Goal: Task Accomplishment & Management: Complete application form

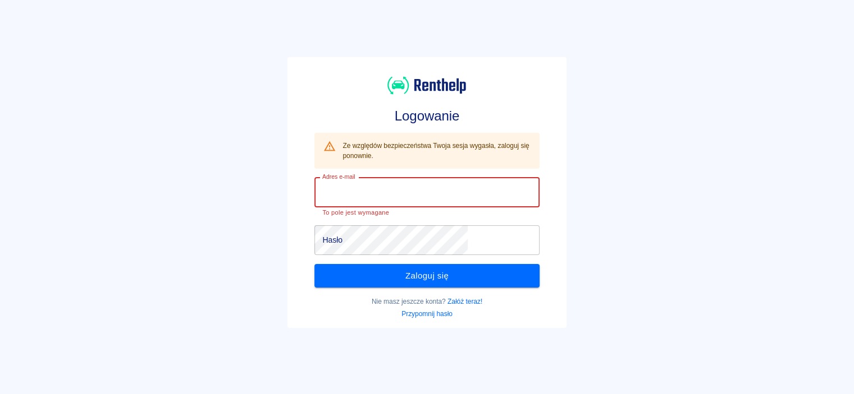
click at [440, 190] on input "Adres e-mail" at bounding box center [426, 193] width 224 height 30
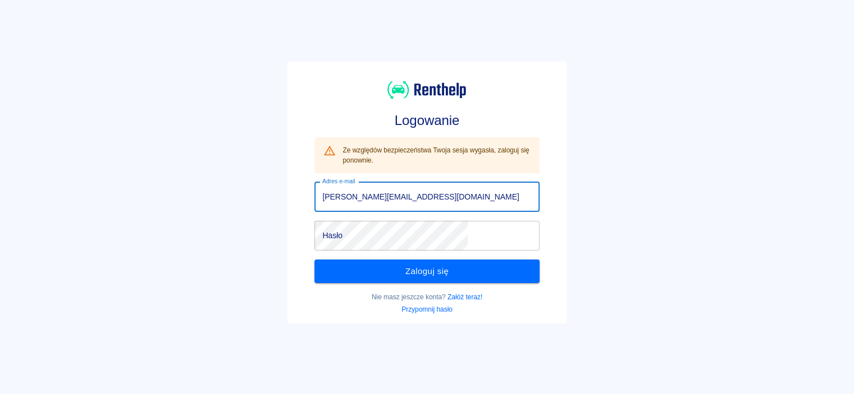
type input "[PERSON_NAME][EMAIL_ADDRESS][DOMAIN_NAME]"
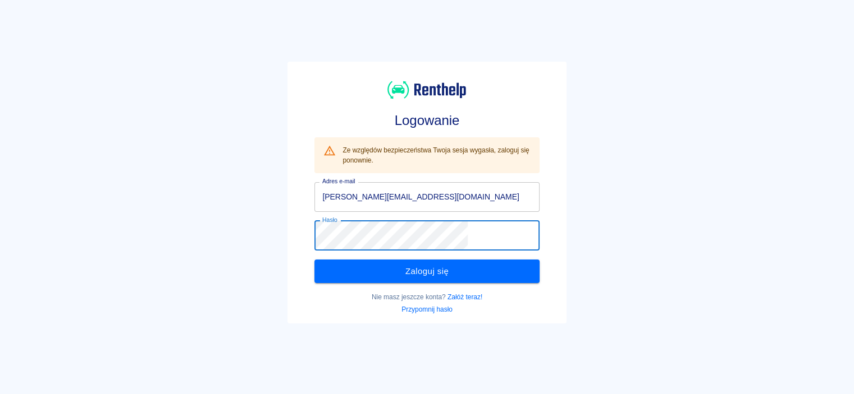
click button "Zaloguj się" at bounding box center [426, 272] width 224 height 24
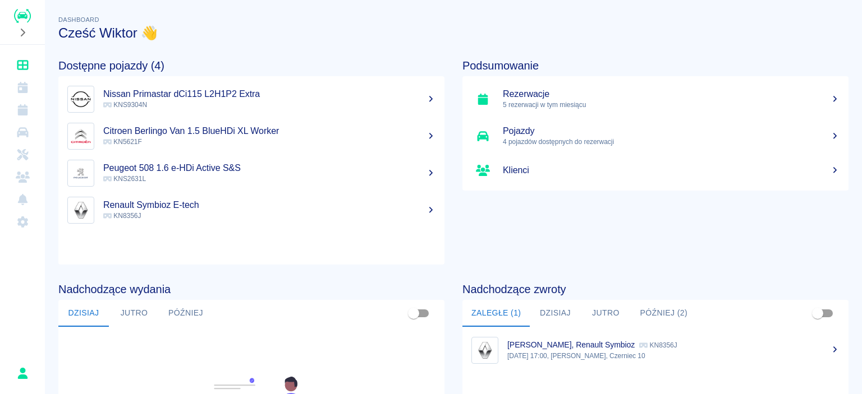
click at [503, 89] on h5 "Rezerwacje" at bounding box center [671, 94] width 337 height 11
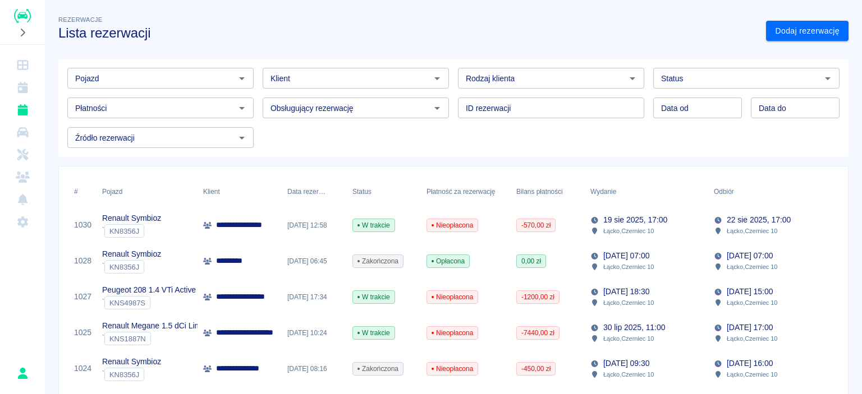
click at [238, 77] on icon "Otwórz" at bounding box center [241, 78] width 13 height 13
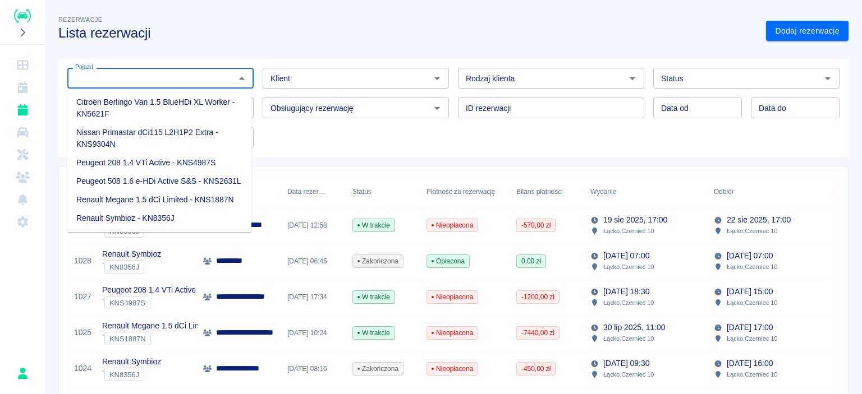
click at [166, 137] on li "Nissan Primastar dCi115 L2H1P2 Extra - KNS9304N" at bounding box center [159, 138] width 184 height 30
type input "Nissan Primastar dCi115 L2H1P2 Extra - KNS9304N"
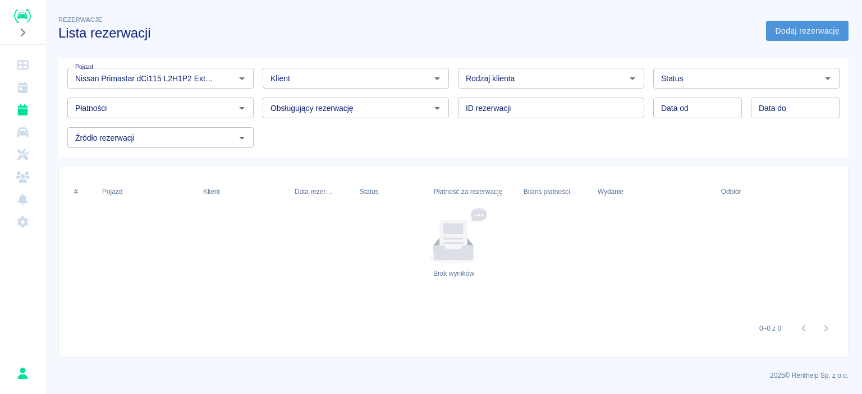
click at [812, 33] on link "Dodaj rezerwację" at bounding box center [807, 31] width 82 height 21
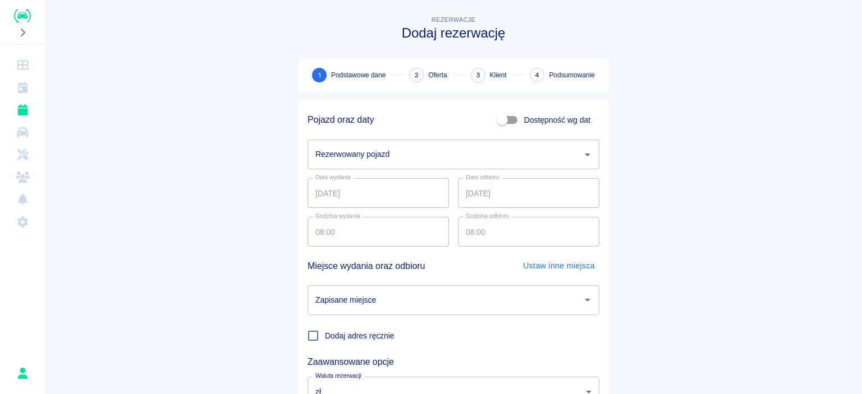
click at [436, 162] on input "Rezerwowany pojazd" at bounding box center [445, 155] width 265 height 20
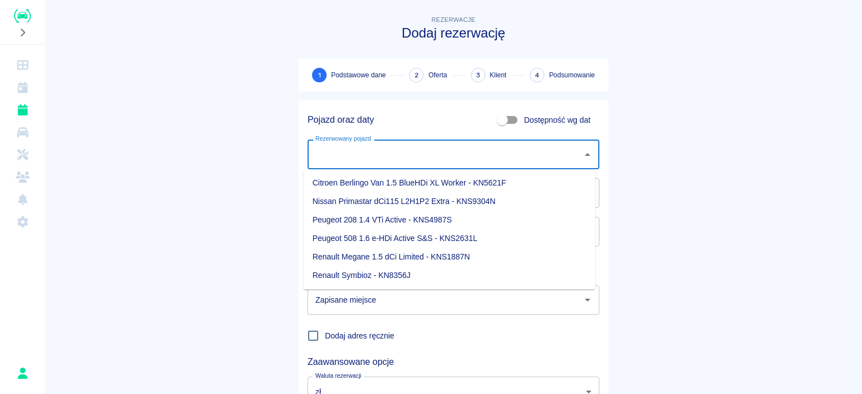
click at [352, 205] on li "Nissan Primastar dCi115 L2H1P2 Extra - KNS9304N" at bounding box center [450, 201] width 292 height 19
type input "Nissan Primastar dCi115 L2H1P2 Extra - KNS9304N"
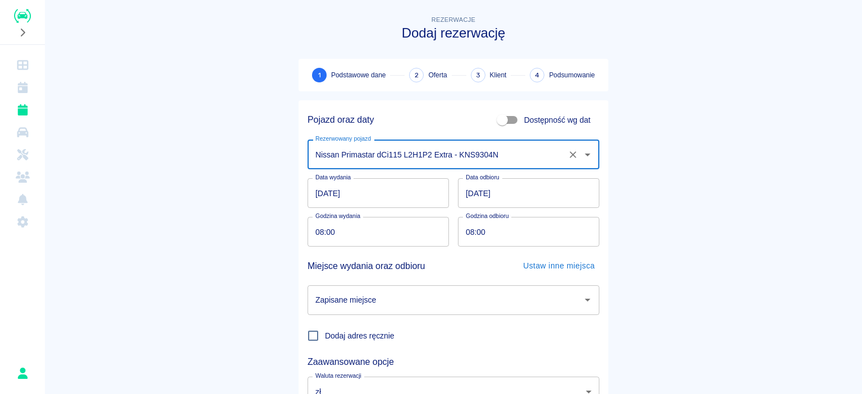
click at [418, 197] on input "[DATE]" at bounding box center [378, 193] width 141 height 30
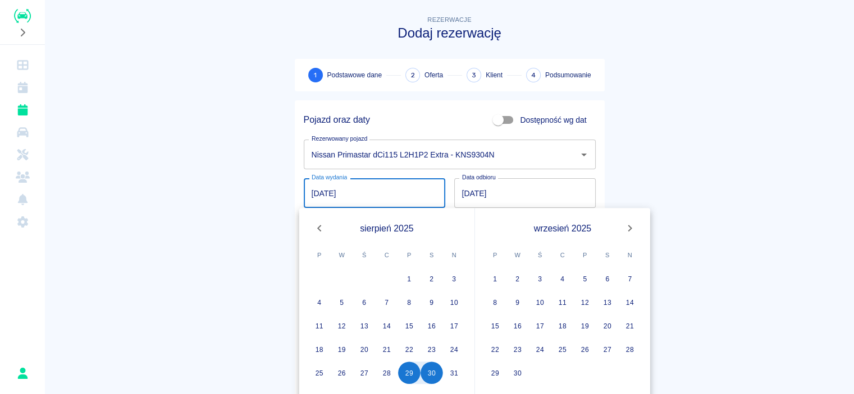
click at [499, 197] on input "[DATE]" at bounding box center [524, 193] width 141 height 30
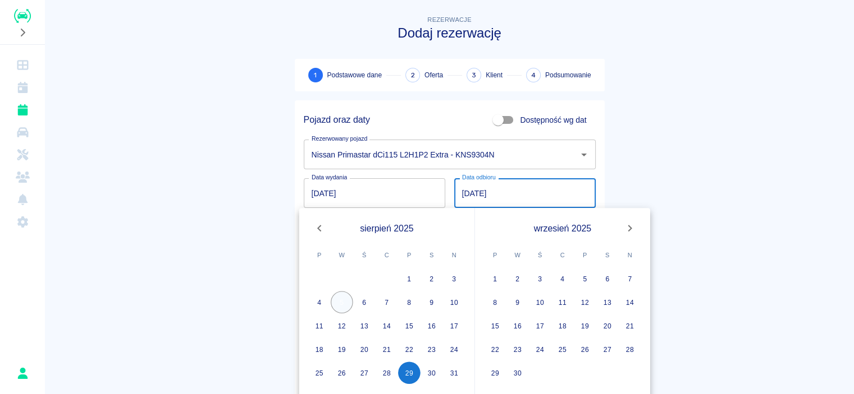
type input "[DATE]"
click at [345, 298] on button "5" at bounding box center [342, 302] width 22 height 22
type input "[DATE]"
click at [416, 374] on button "29" at bounding box center [409, 373] width 22 height 22
type input "[DATE]"
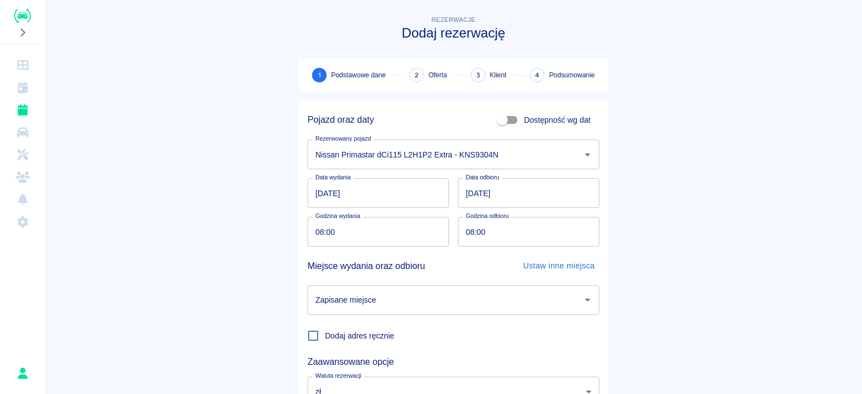
click at [385, 188] on input "[DATE]" at bounding box center [378, 193] width 141 height 30
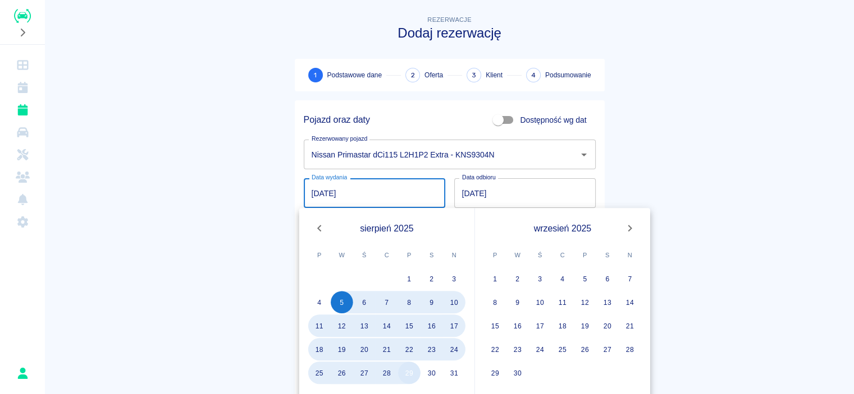
click at [406, 379] on button "29" at bounding box center [409, 373] width 22 height 22
type input "[DATE]"
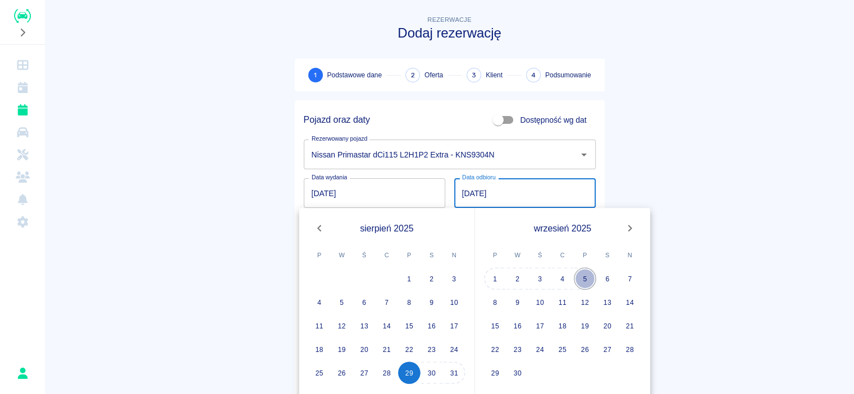
click at [584, 278] on button "5" at bounding box center [584, 279] width 22 height 22
type input "[DATE]"
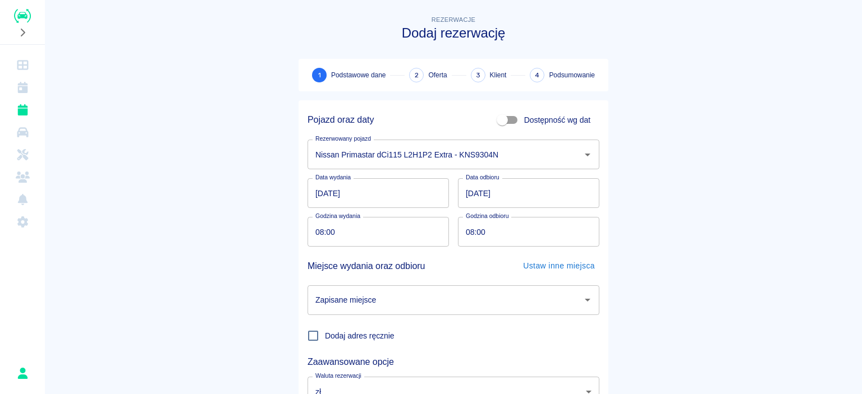
click at [373, 234] on input "08:00" at bounding box center [375, 232] width 134 height 30
type input "13:00"
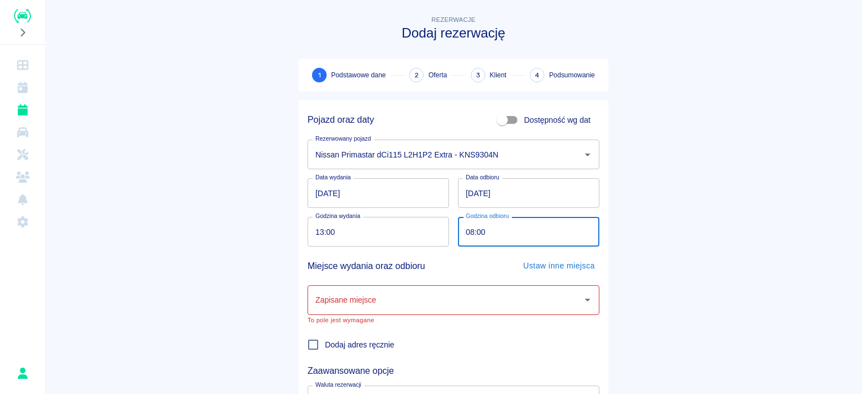
click at [526, 236] on input "08:00" at bounding box center [525, 232] width 134 height 30
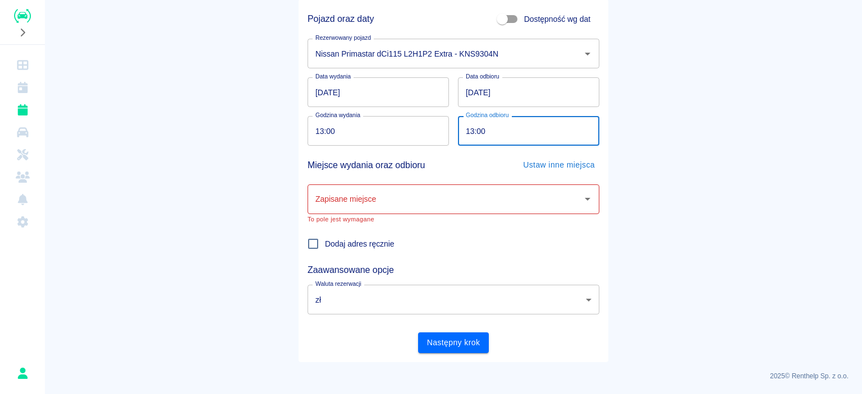
scroll to position [101, 0]
click at [508, 212] on div "Zapisane miejsce" at bounding box center [454, 200] width 292 height 30
type input "13:00"
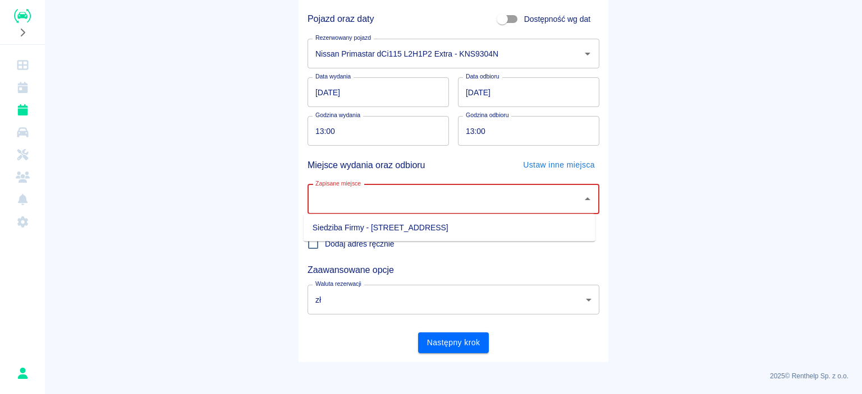
click at [423, 240] on ul "Siedziba Firmy - [STREET_ADDRESS]" at bounding box center [450, 227] width 292 height 27
click at [431, 231] on li "Siedziba Firmy - [STREET_ADDRESS]" at bounding box center [450, 228] width 292 height 19
type input "Siedziba Firmy - [STREET_ADDRESS]"
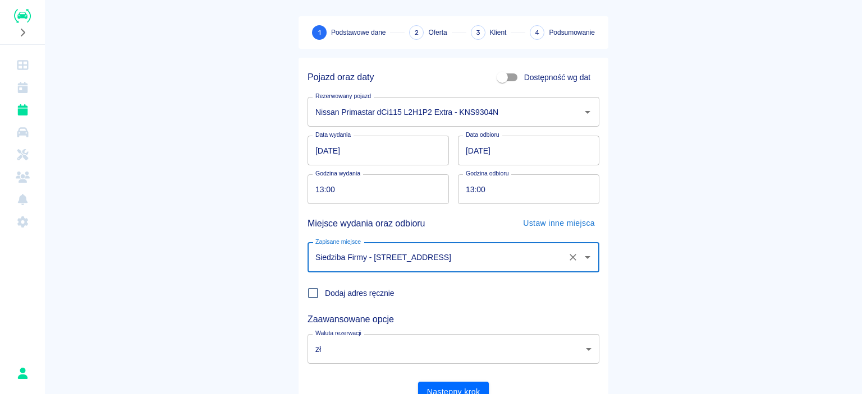
scroll to position [92, 0]
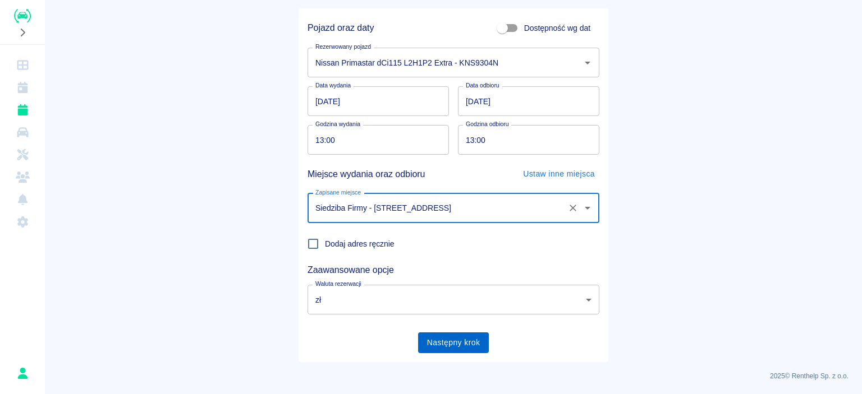
click at [438, 347] on button "Następny krok" at bounding box center [453, 343] width 71 height 21
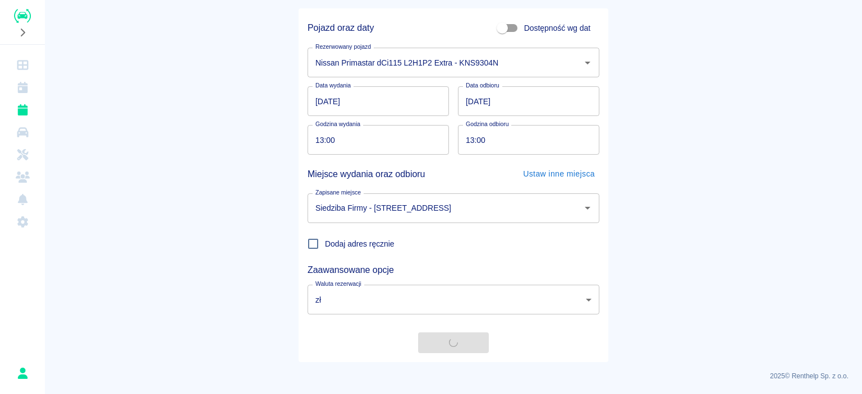
scroll to position [0, 0]
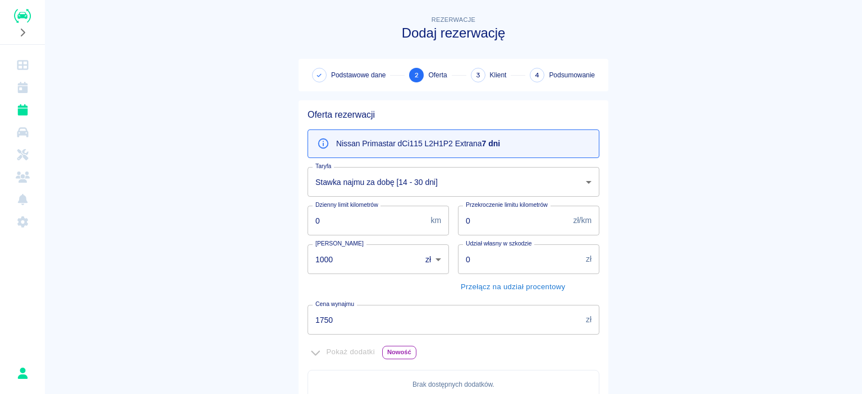
click at [575, 178] on body "Używamy plików Cookies, by zapewnić Ci najlepsze możliwe doświadczenie. Aby dow…" at bounding box center [431, 197] width 862 height 394
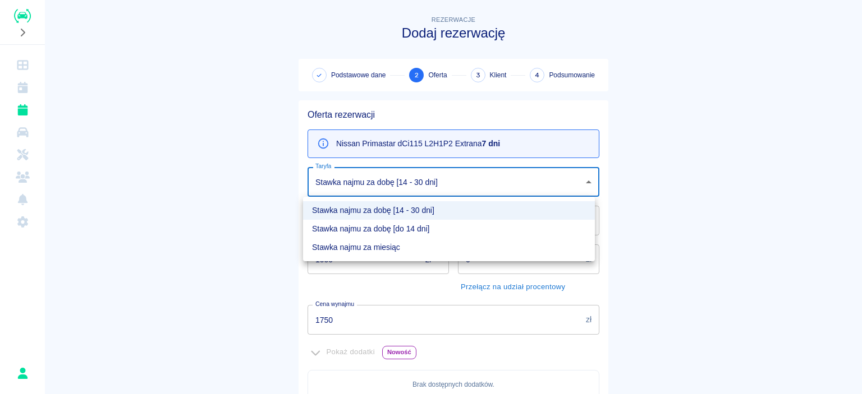
click at [420, 231] on li "Stawka najmu za dobę [do 14 dni]" at bounding box center [449, 229] width 292 height 19
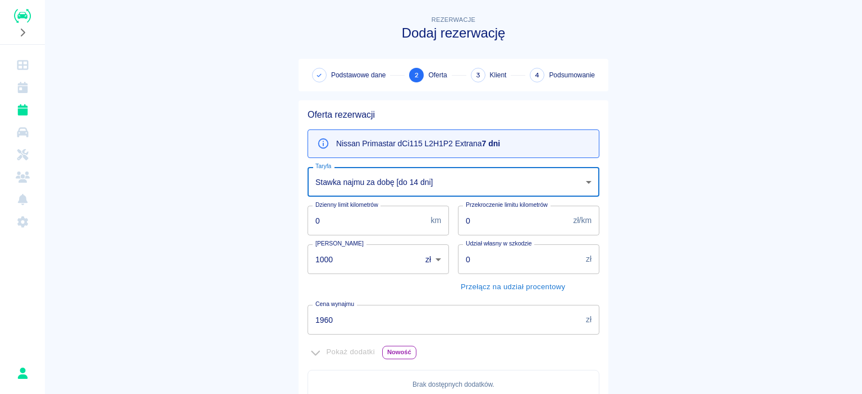
type input "b27dc4c2-58d6-4288-9d7b-8be109fe2a5d"
type input "1960"
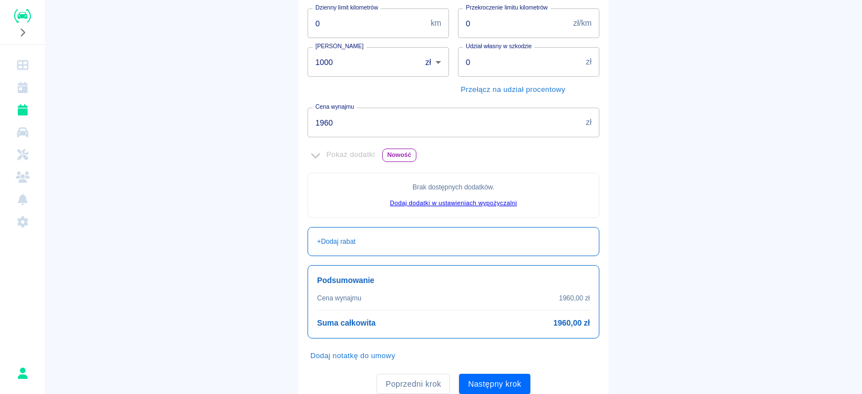
scroll to position [224, 0]
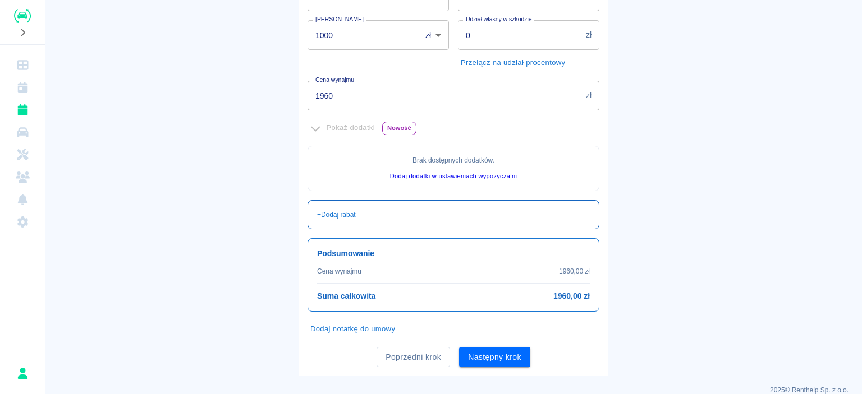
click at [396, 217] on div "+ Dodaj rabat" at bounding box center [453, 215] width 273 height 10
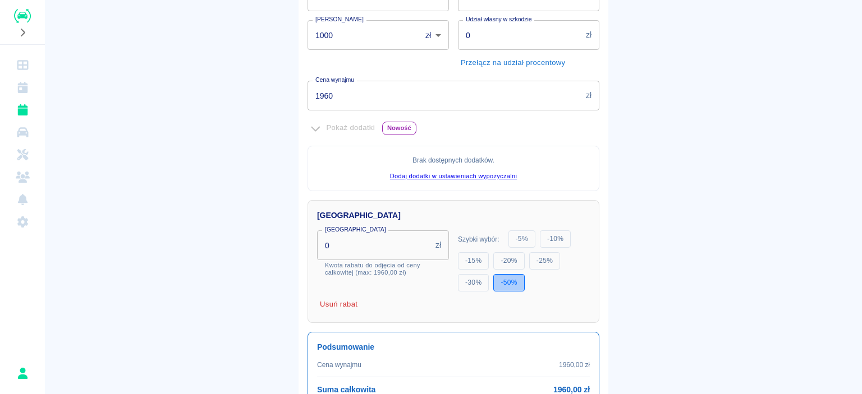
click at [507, 283] on button "- 50 %" at bounding box center [508, 282] width 31 height 17
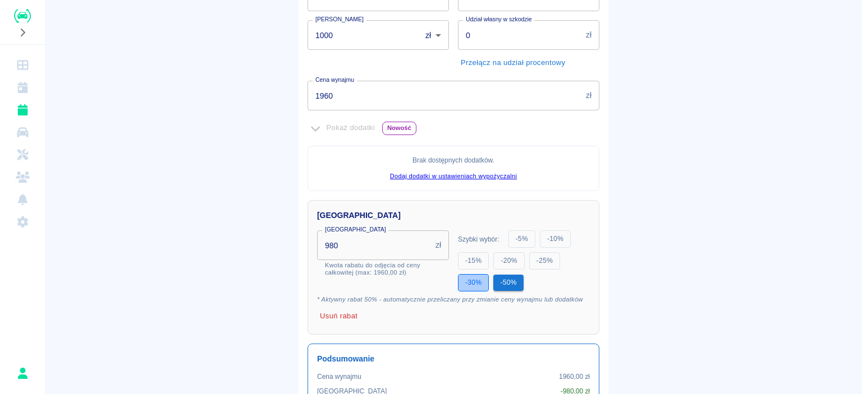
click at [473, 285] on button "- 30 %" at bounding box center [473, 282] width 31 height 17
drag, startPoint x: 542, startPoint y: 260, endPoint x: 531, endPoint y: 261, distance: 11.3
click at [542, 260] on button "- 25 %" at bounding box center [544, 261] width 31 height 17
click at [510, 261] on button "- 20 %" at bounding box center [508, 261] width 31 height 17
type input "392"
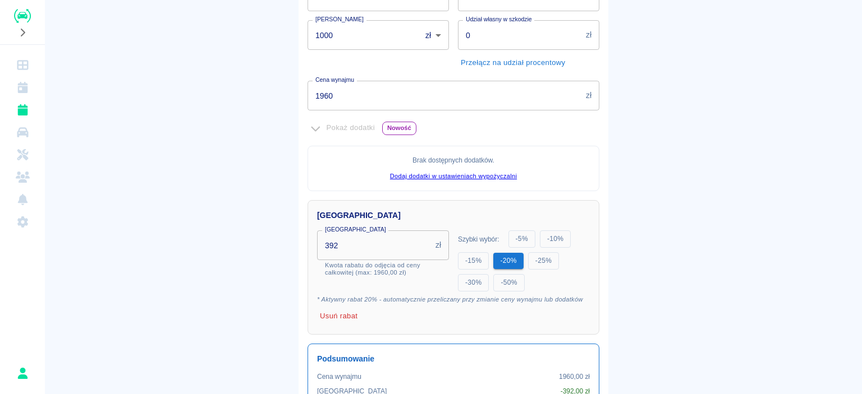
click at [597, 183] on div "Oferta rezerwacji Nissan Primastar dCi115 L2H1P2 Extra na 7 dni Taryfa Stawka n…" at bounding box center [454, 186] width 310 height 621
click at [632, 188] on main "Rezerwacje Dodaj rezerwację Podstawowe dane 2 Oferta 3 Klient 4 Podsumowanie Of…" at bounding box center [453, 143] width 817 height 708
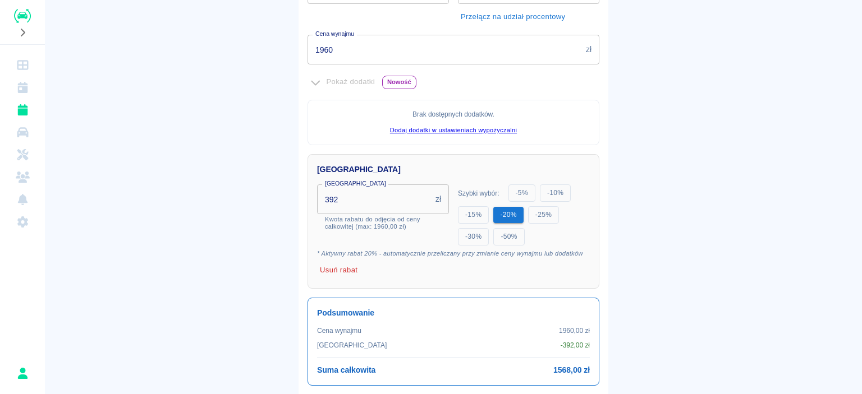
scroll to position [337, 0]
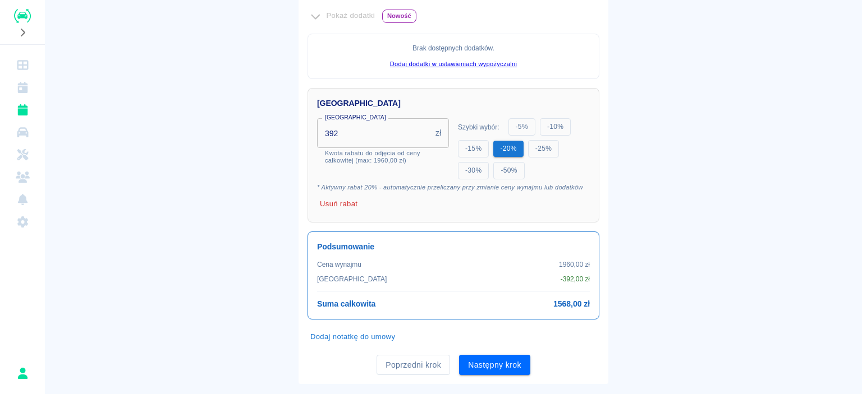
click at [336, 202] on button "Usuń rabat" at bounding box center [338, 204] width 43 height 17
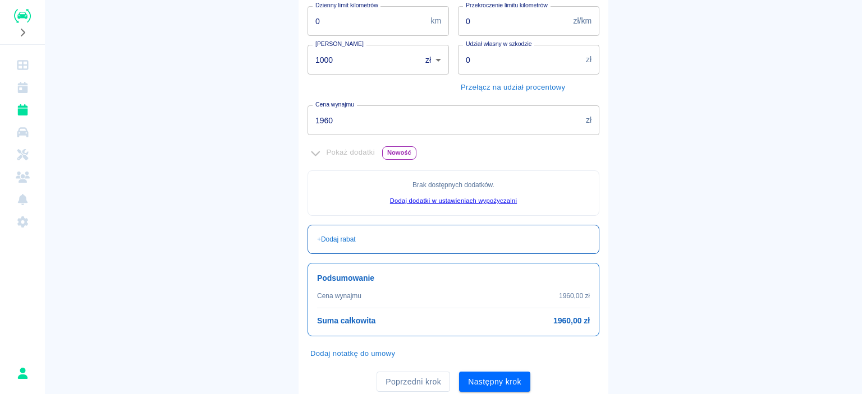
scroll to position [182, 0]
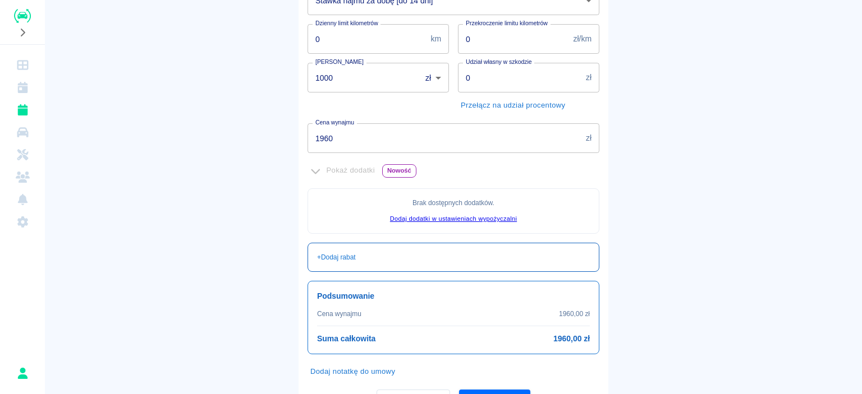
click at [410, 259] on div "+ Dodaj rabat" at bounding box center [453, 258] width 273 height 10
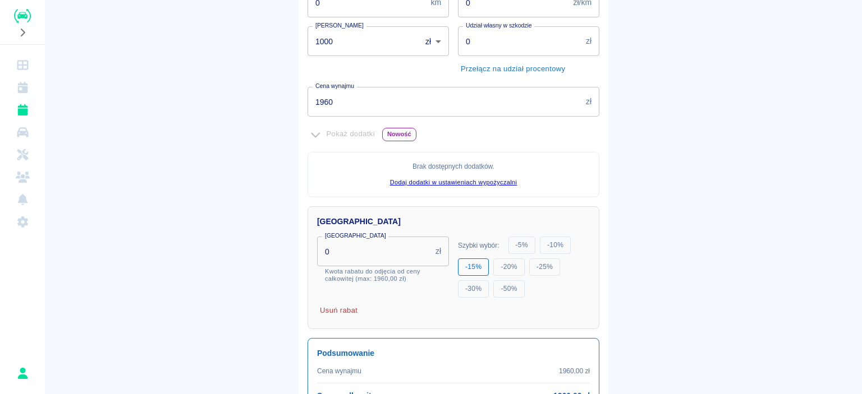
scroll to position [238, 0]
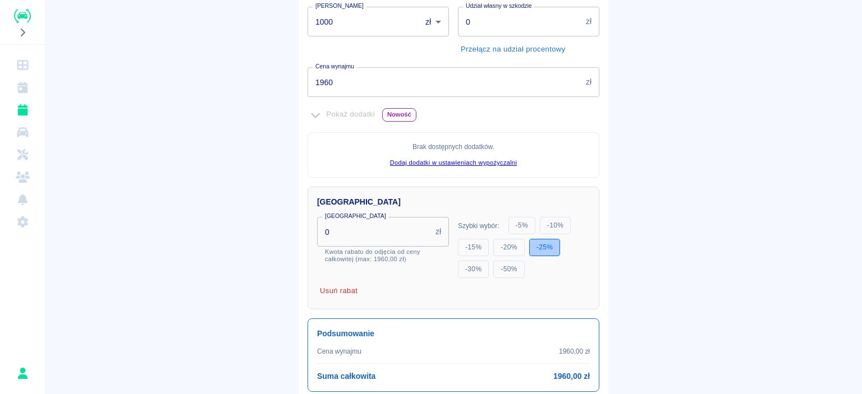
click at [533, 251] on button "- 25 %" at bounding box center [544, 247] width 31 height 17
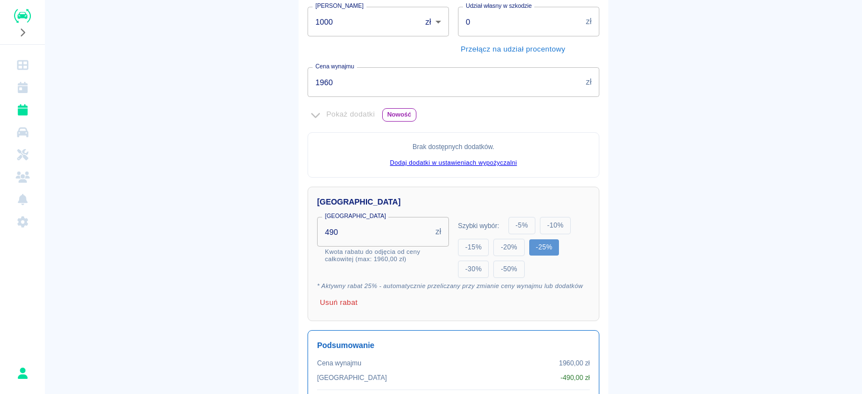
click at [533, 251] on button "- 25 %" at bounding box center [544, 248] width 30 height 16
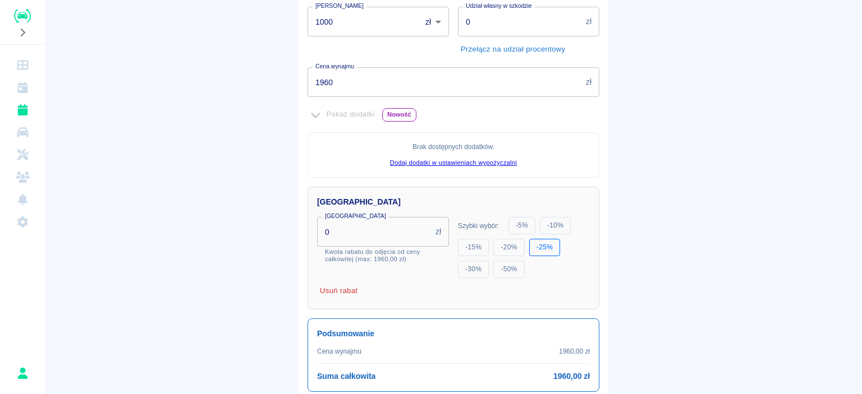
click at [533, 251] on button "- 25 %" at bounding box center [544, 247] width 31 height 17
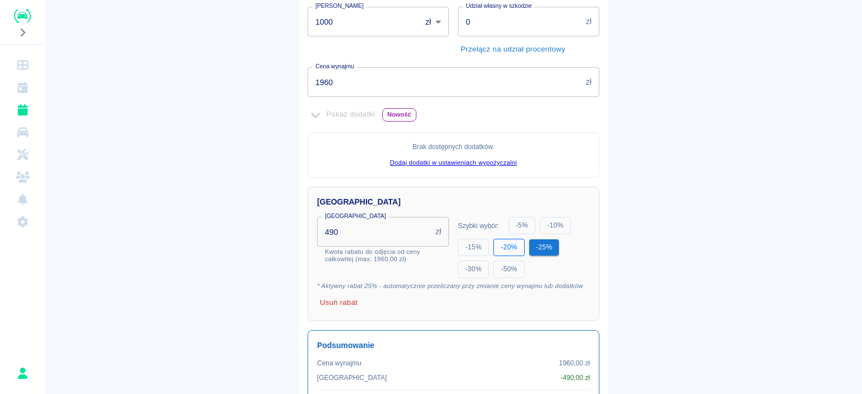
click at [510, 253] on button "- 20 %" at bounding box center [508, 247] width 31 height 17
drag, startPoint x: 507, startPoint y: 252, endPoint x: 534, endPoint y: 250, distance: 27.0
click at [508, 251] on button "- 20 %" at bounding box center [508, 248] width 30 height 16
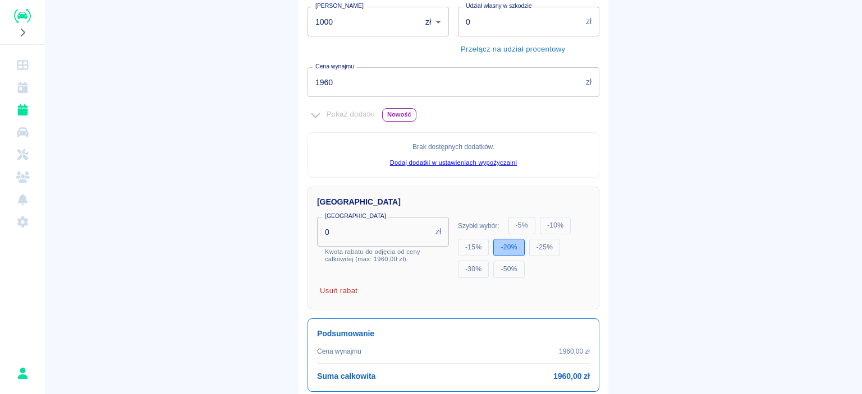
click at [496, 245] on button "- 20 %" at bounding box center [508, 247] width 31 height 17
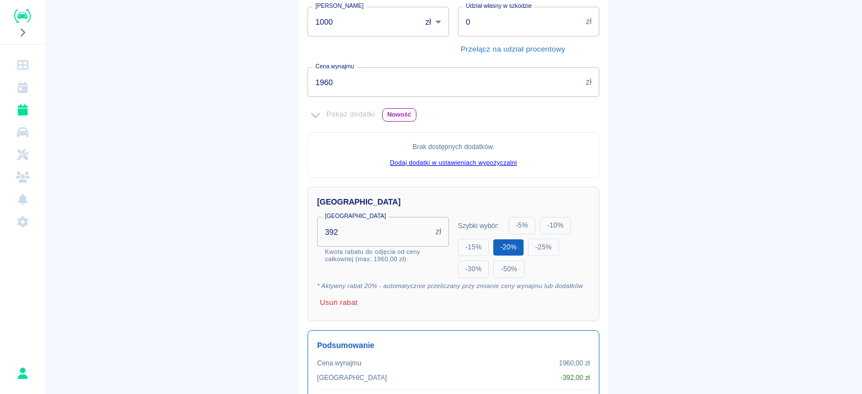
click at [496, 245] on button "- 20 %" at bounding box center [508, 248] width 30 height 16
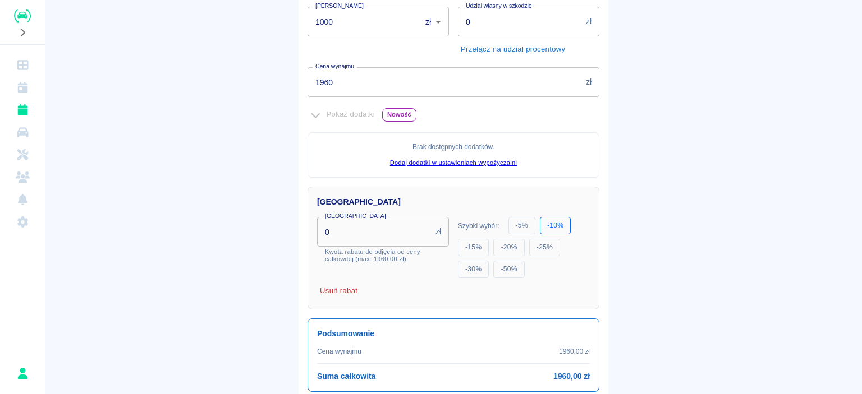
click at [545, 223] on button "- 10 %" at bounding box center [555, 225] width 31 height 17
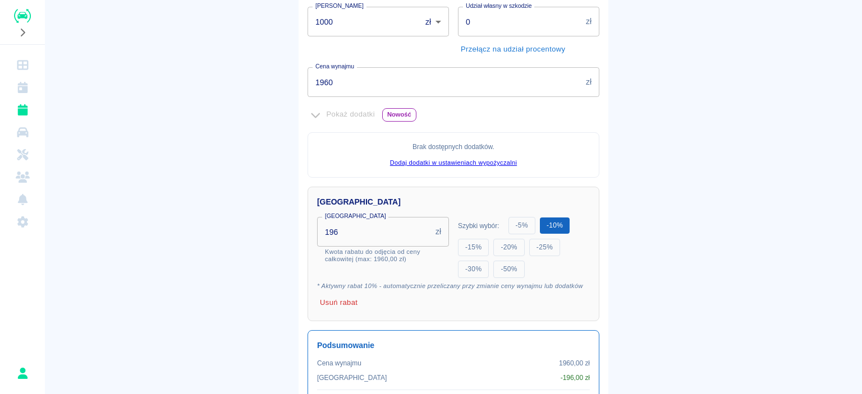
click at [545, 223] on button "- 10 %" at bounding box center [555, 226] width 30 height 16
type input "0"
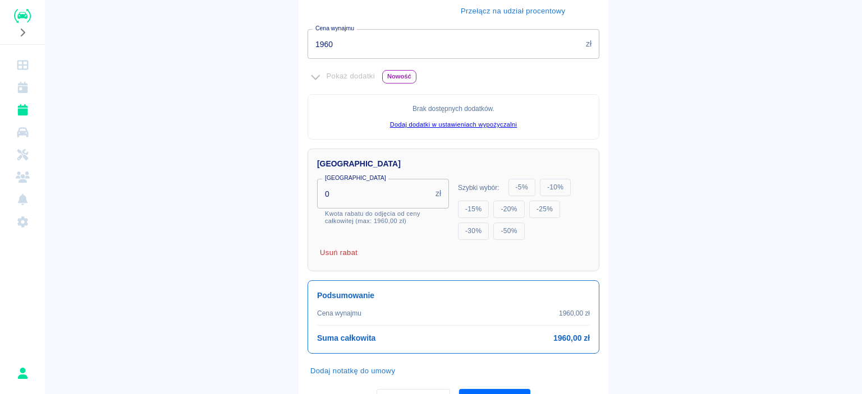
scroll to position [331, 0]
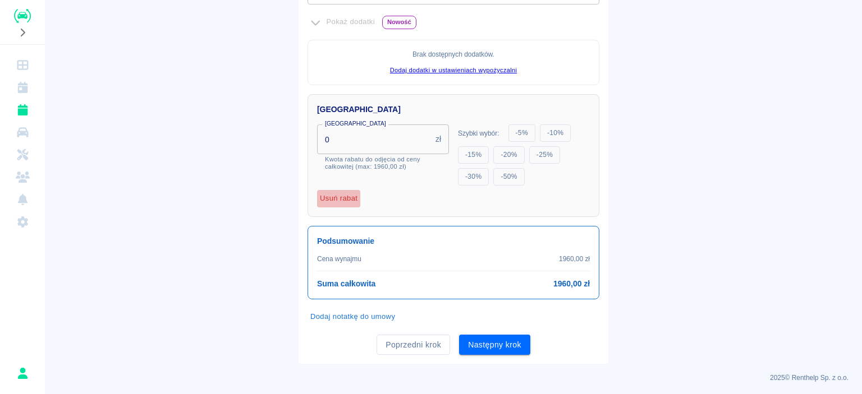
click at [345, 197] on button "Usuń rabat" at bounding box center [338, 198] width 43 height 17
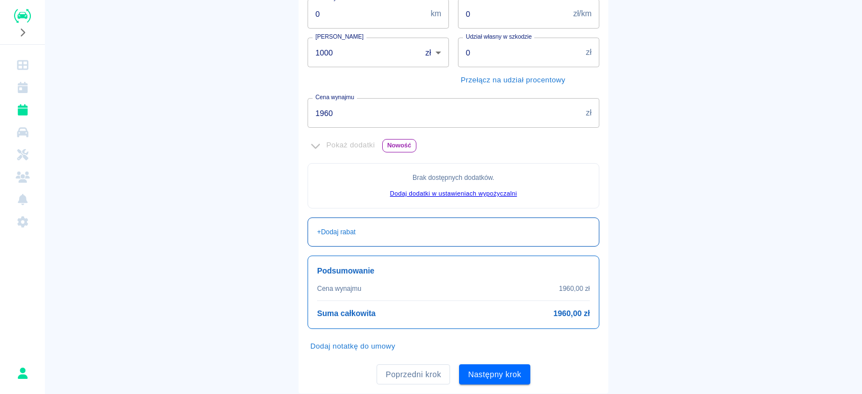
scroll to position [224, 0]
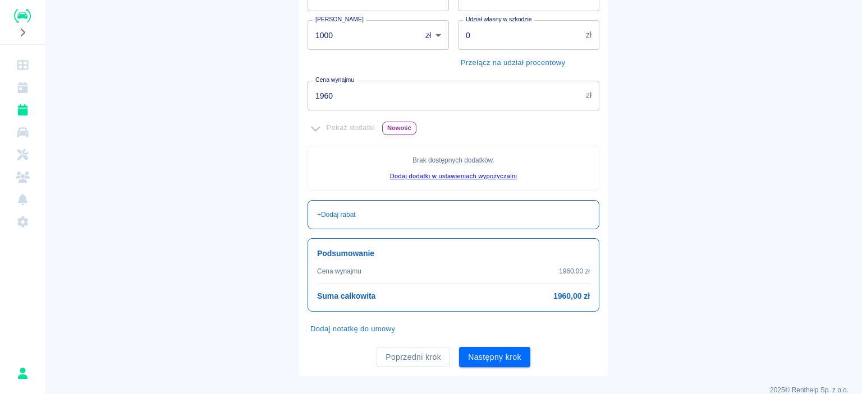
click at [372, 210] on div "+ Dodaj rabat" at bounding box center [453, 215] width 273 height 10
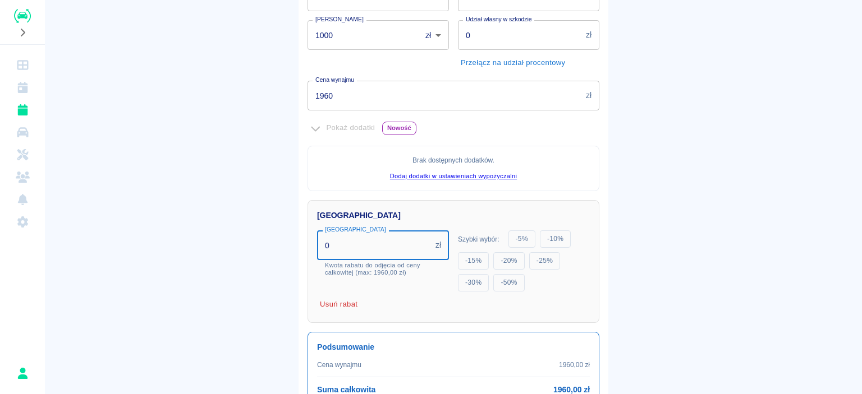
click at [378, 258] on input "0" at bounding box center [374, 246] width 114 height 30
type input "1160"
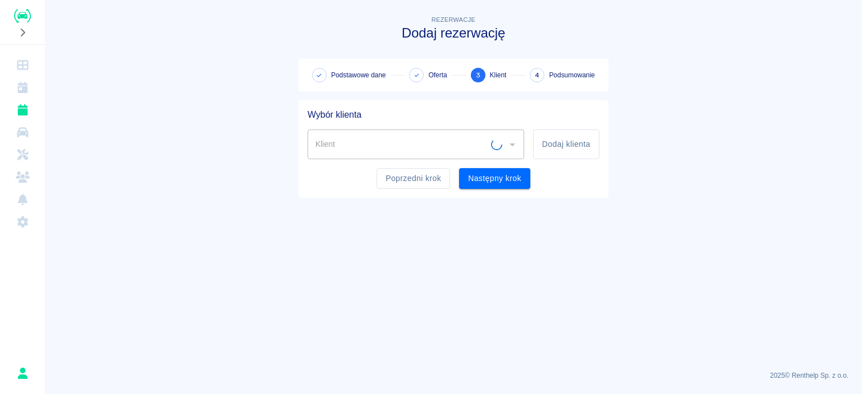
scroll to position [0, 0]
click at [431, 74] on span "Oferta" at bounding box center [437, 75] width 19 height 10
click at [435, 172] on button "Poprzedni krok" at bounding box center [414, 178] width 74 height 21
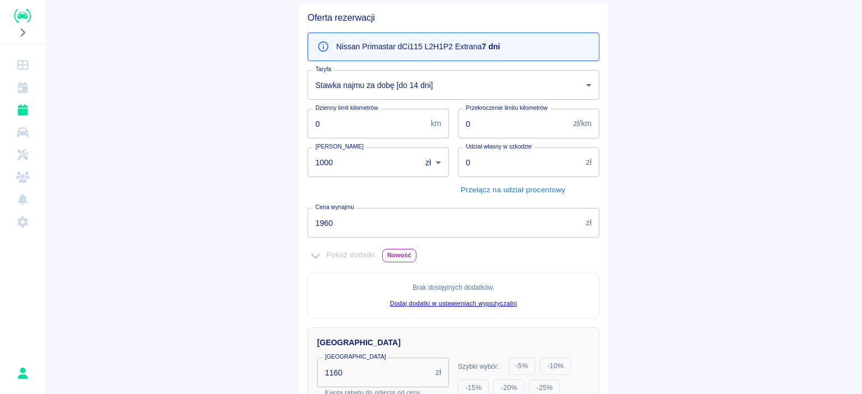
scroll to position [112, 0]
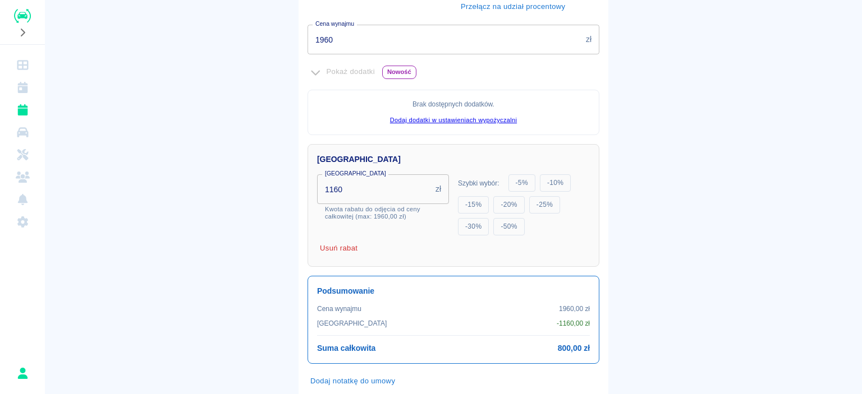
click at [332, 245] on button "Usuń rabat" at bounding box center [338, 248] width 43 height 17
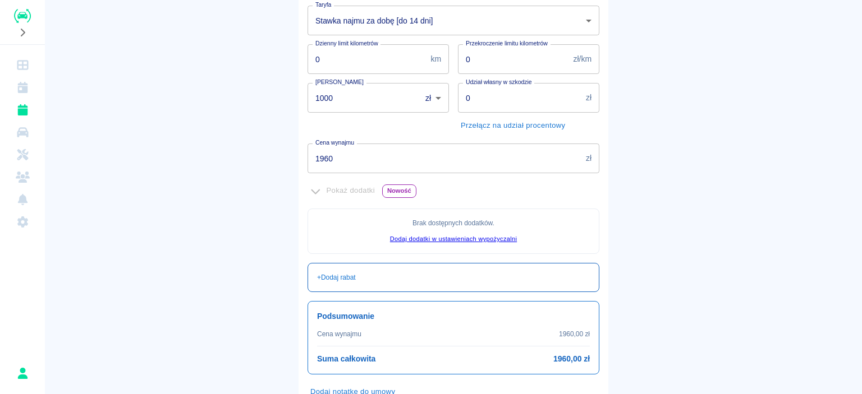
scroll to position [182, 0]
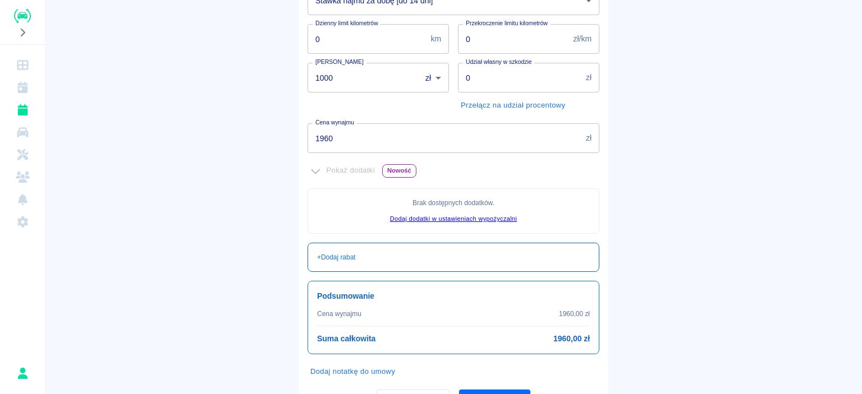
click at [380, 258] on div "+ Dodaj rabat" at bounding box center [453, 258] width 273 height 10
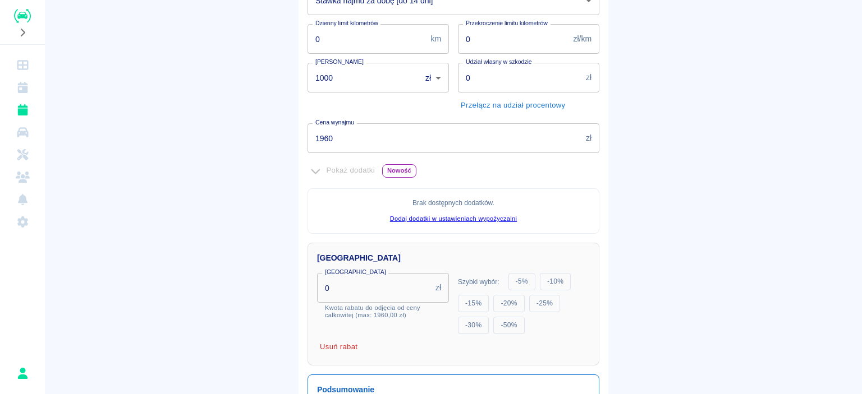
click at [357, 295] on input "0" at bounding box center [374, 288] width 114 height 30
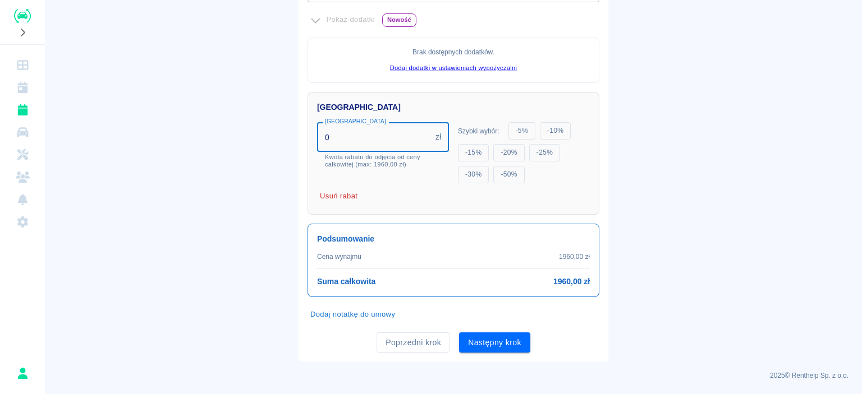
scroll to position [331, 0]
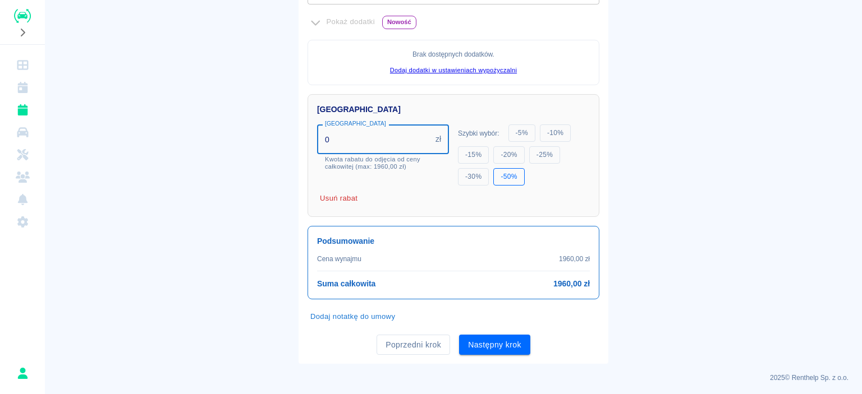
click at [503, 171] on button "- 50 %" at bounding box center [508, 176] width 31 height 17
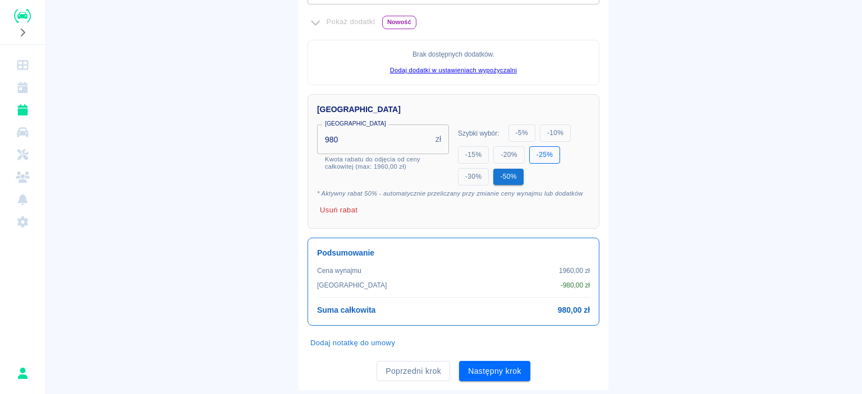
click at [534, 154] on button "- 25 %" at bounding box center [544, 154] width 31 height 17
click at [503, 176] on button "- 50 %" at bounding box center [508, 176] width 31 height 17
click at [378, 130] on input "980" at bounding box center [374, 140] width 114 height 30
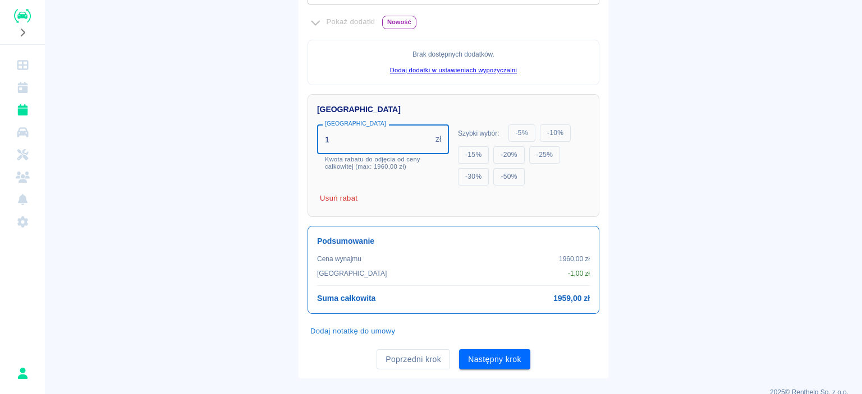
click at [421, 136] on input "1" at bounding box center [374, 140] width 114 height 30
click at [422, 139] on input "0" at bounding box center [374, 140] width 114 height 30
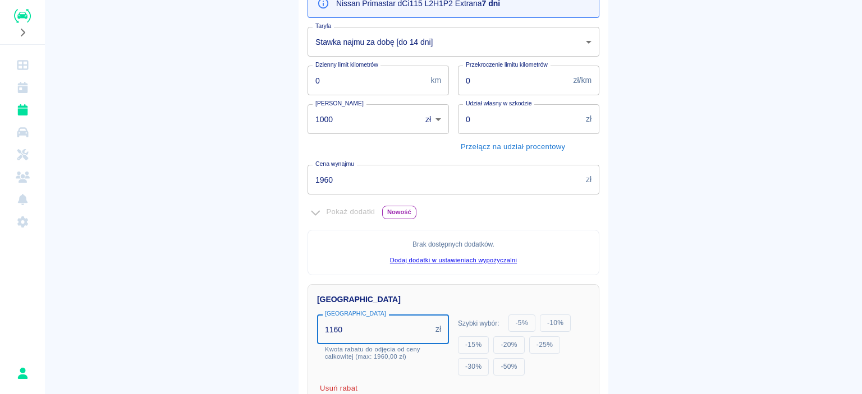
scroll to position [337, 0]
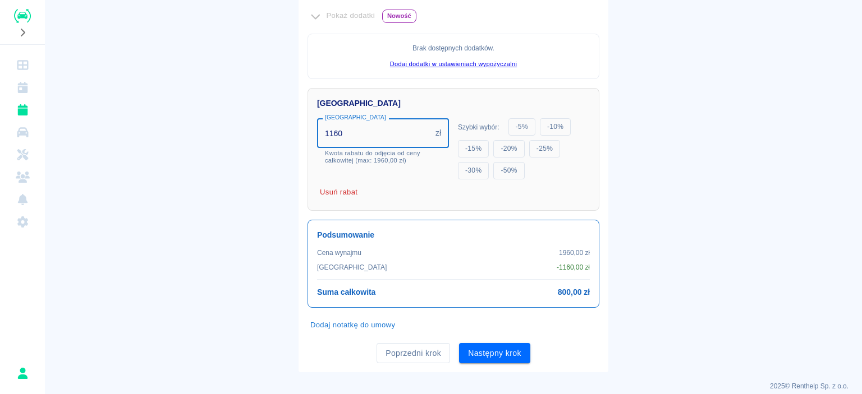
type input "1160"
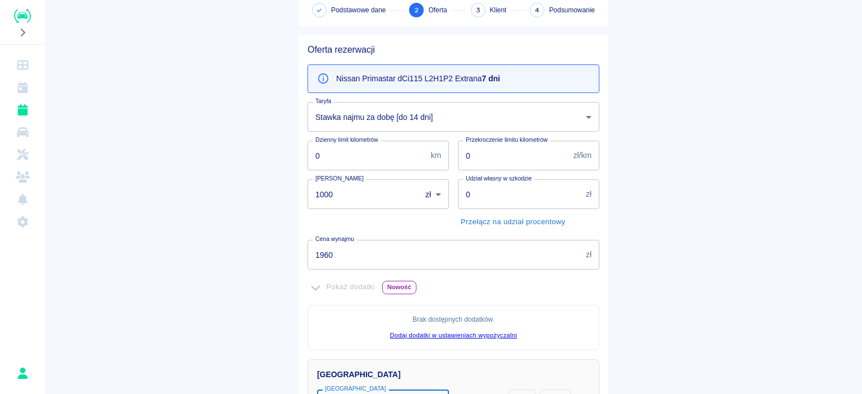
scroll to position [346, 0]
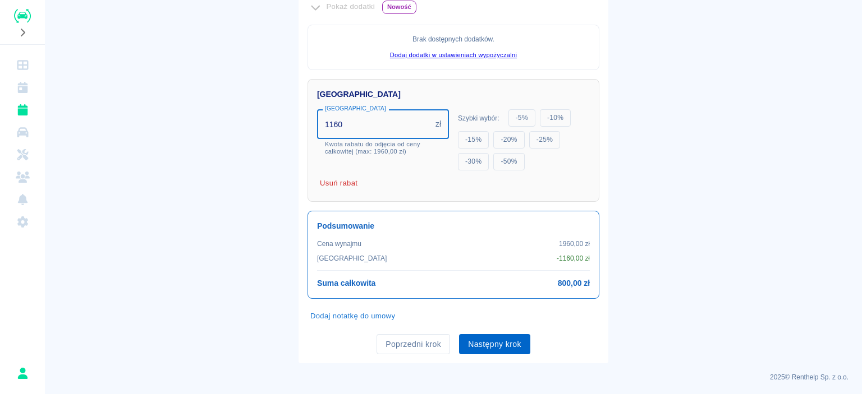
click at [507, 341] on button "Następny krok" at bounding box center [494, 344] width 71 height 21
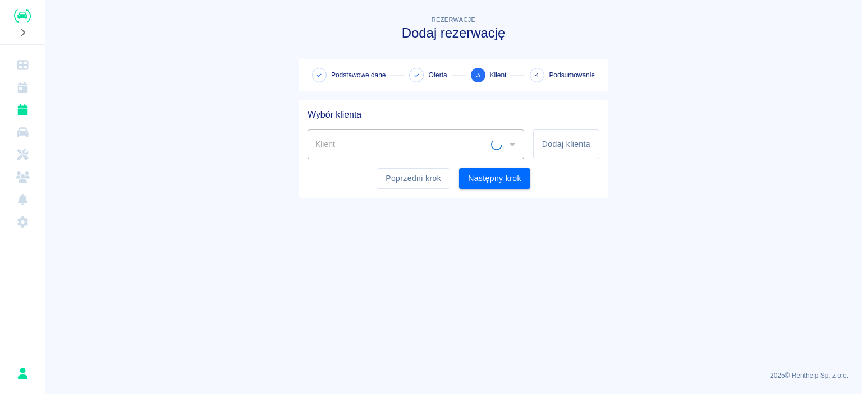
scroll to position [0, 0]
click at [498, 141] on input "Klient" at bounding box center [408, 145] width 190 height 20
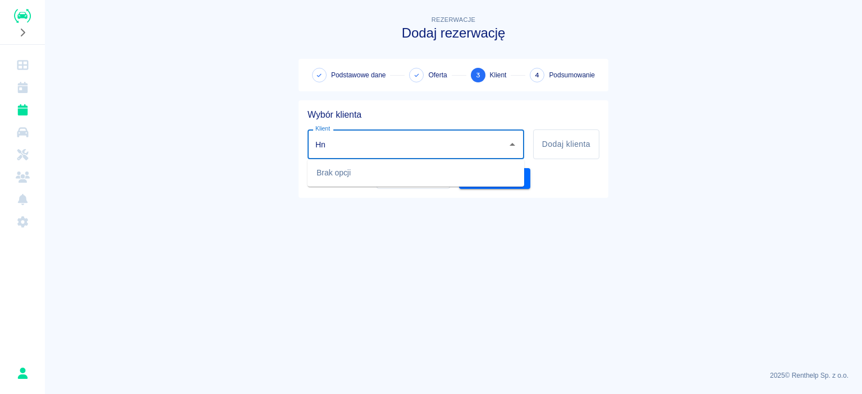
type input "H"
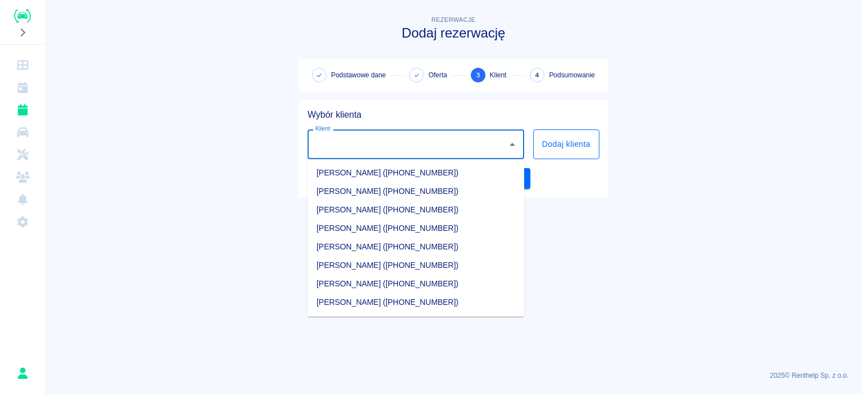
click at [557, 150] on button "Dodaj klienta" at bounding box center [566, 145] width 66 height 30
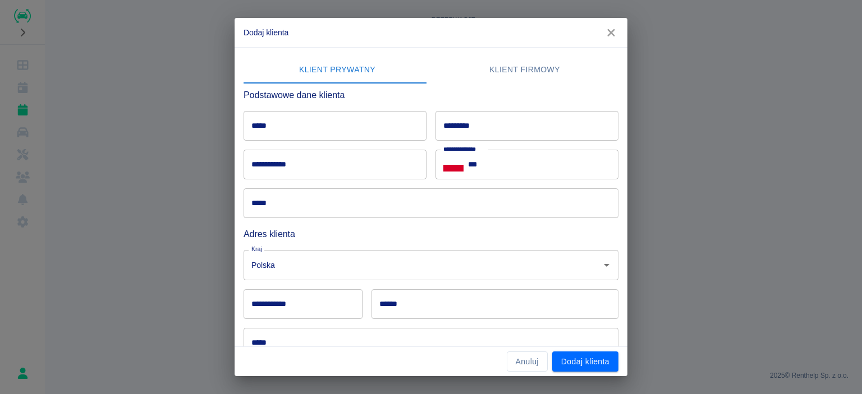
click at [359, 131] on input "*****" at bounding box center [335, 126] width 183 height 30
type input "***"
click at [507, 138] on input "*********" at bounding box center [526, 126] width 183 height 30
type input "*****"
click at [329, 171] on input "**********" at bounding box center [335, 165] width 183 height 30
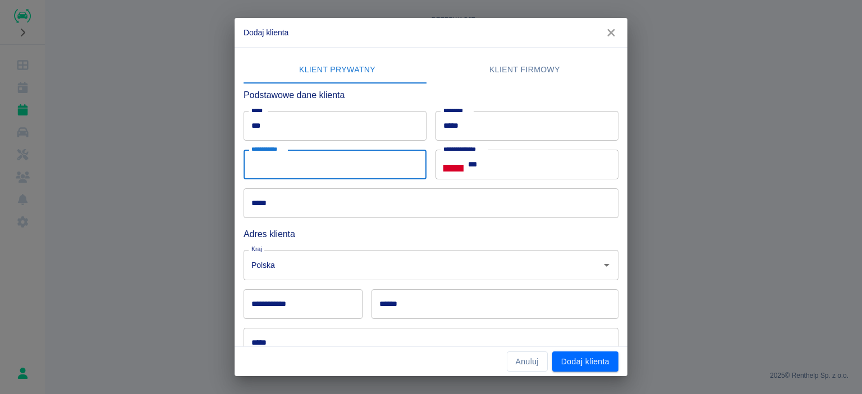
click at [431, 195] on div "***** *****" at bounding box center [427, 199] width 384 height 39
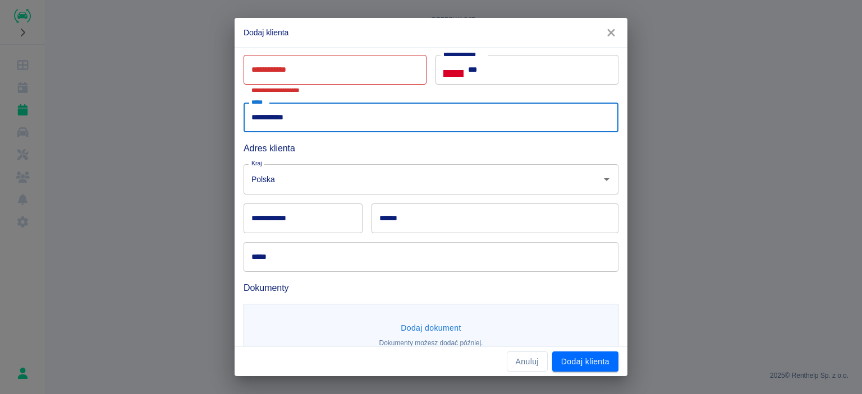
scroll to position [112, 0]
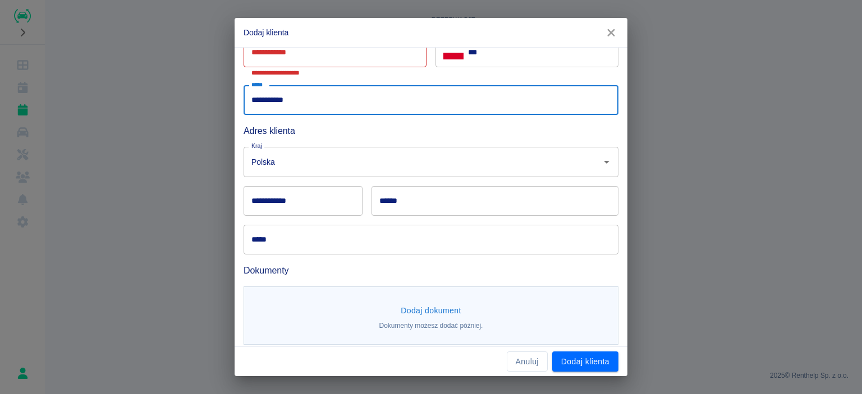
type input "**********"
click at [317, 191] on input "**********" at bounding box center [303, 201] width 119 height 30
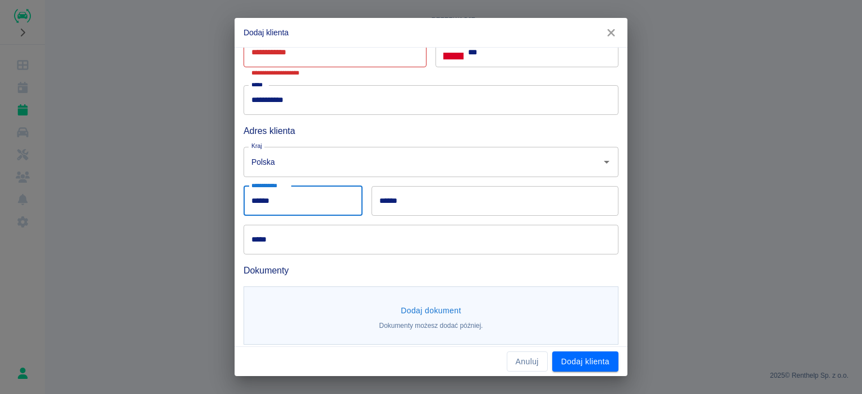
type input "******"
click at [452, 206] on input "******" at bounding box center [494, 201] width 247 height 30
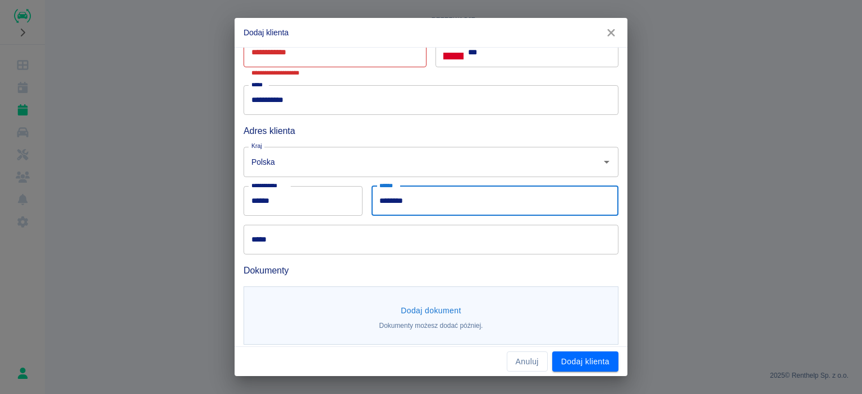
type input "********"
click at [421, 240] on input "*****" at bounding box center [431, 240] width 375 height 30
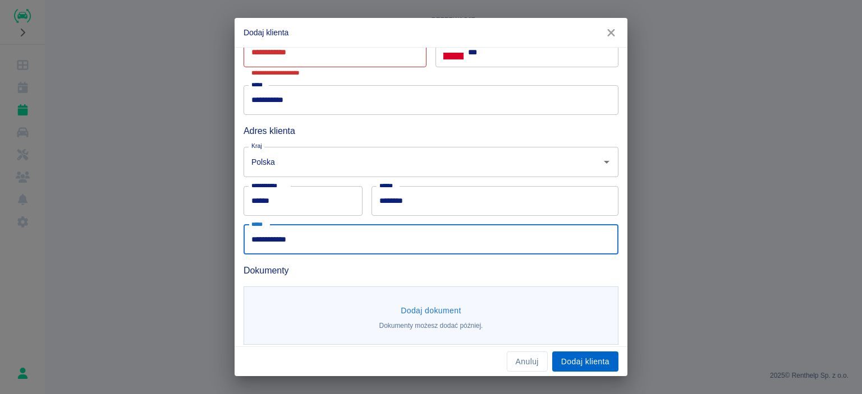
type input "**********"
click at [568, 356] on button "Dodaj klienta" at bounding box center [585, 362] width 66 height 21
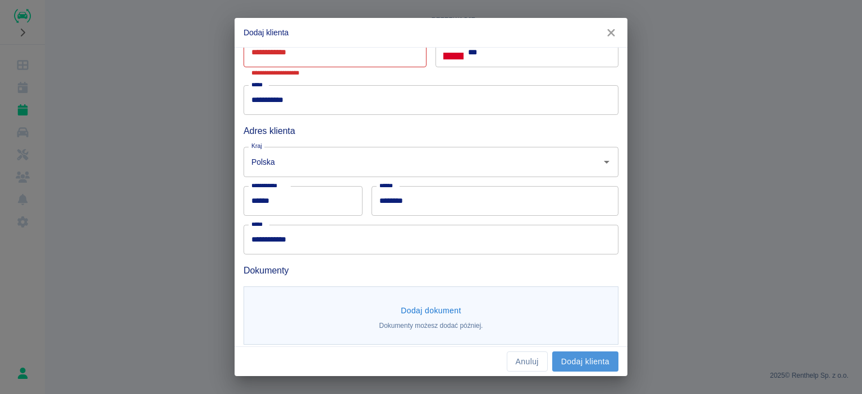
click at [576, 365] on button "Dodaj klienta" at bounding box center [585, 362] width 66 height 21
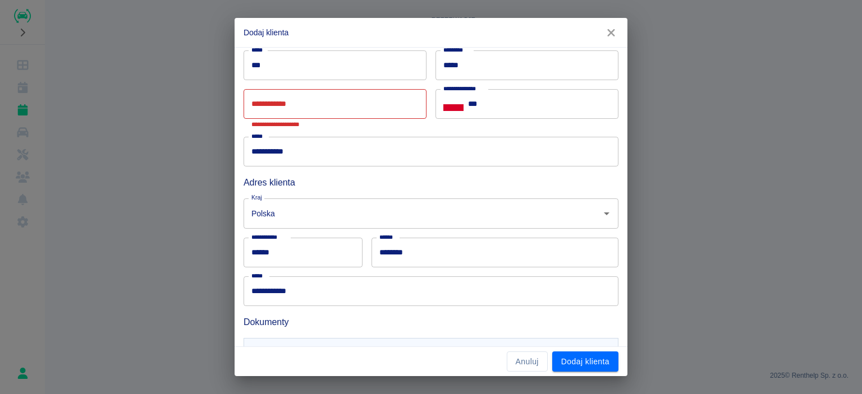
scroll to position [0, 0]
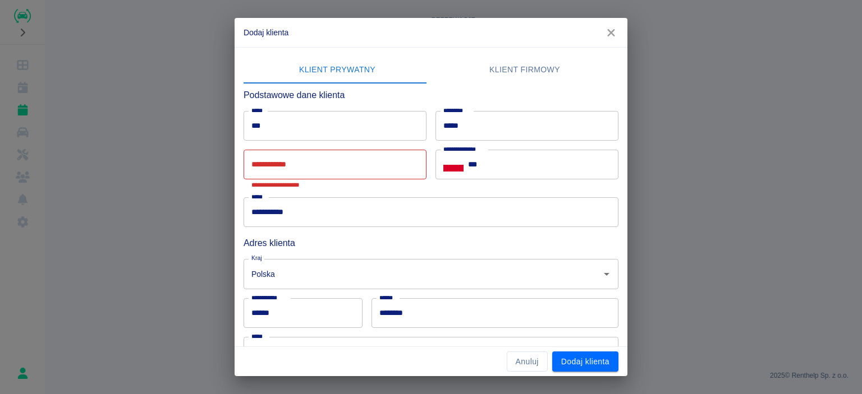
click at [548, 67] on button "Klient firmowy" at bounding box center [524, 70] width 187 height 27
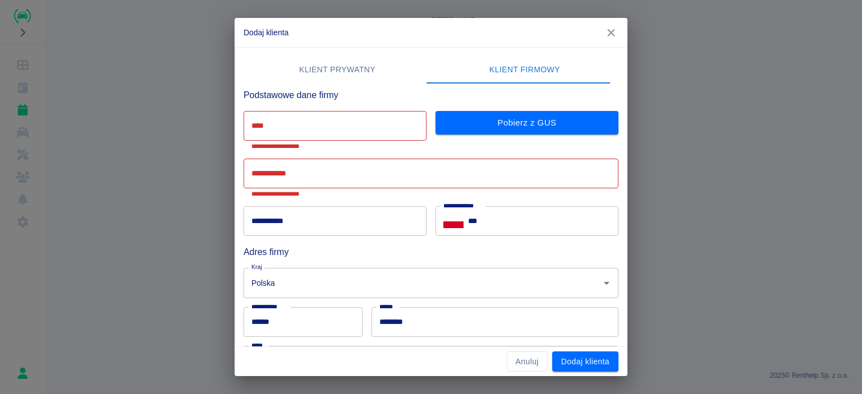
click at [334, 74] on button "Klient prywatny" at bounding box center [337, 70] width 187 height 27
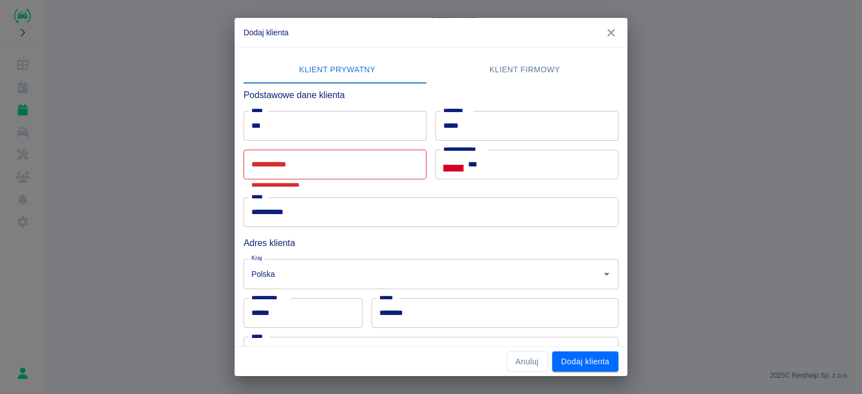
click at [338, 161] on input "**********" at bounding box center [335, 165] width 183 height 30
click at [586, 365] on button "Dodaj klienta" at bounding box center [585, 362] width 66 height 21
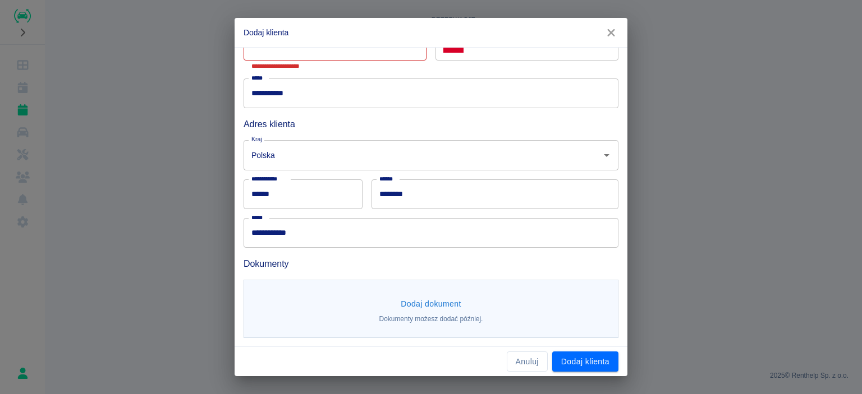
click at [569, 355] on button "Dodaj klienta" at bounding box center [585, 362] width 66 height 21
click at [572, 359] on button "Dodaj klienta" at bounding box center [585, 362] width 66 height 21
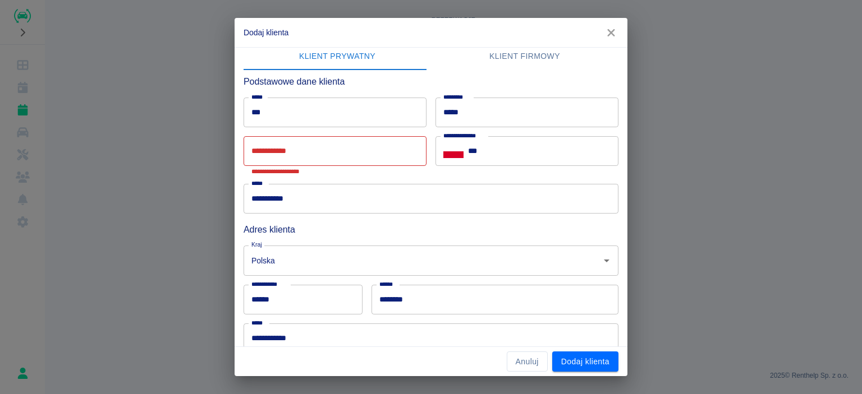
scroll to position [0, 0]
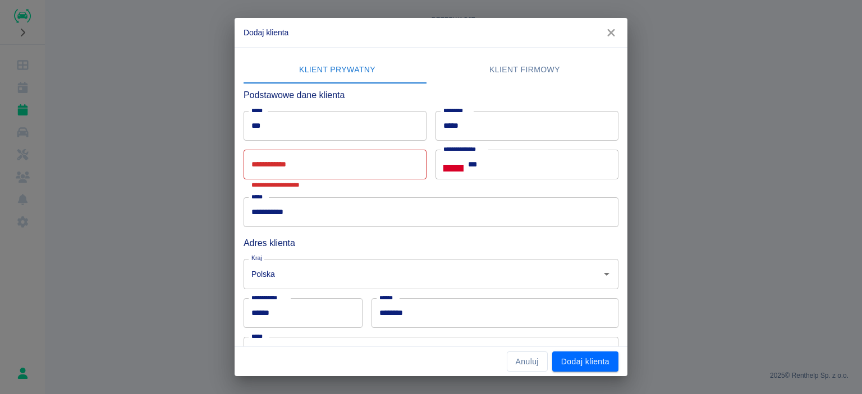
click at [388, 164] on input "**********" at bounding box center [335, 165] width 183 height 30
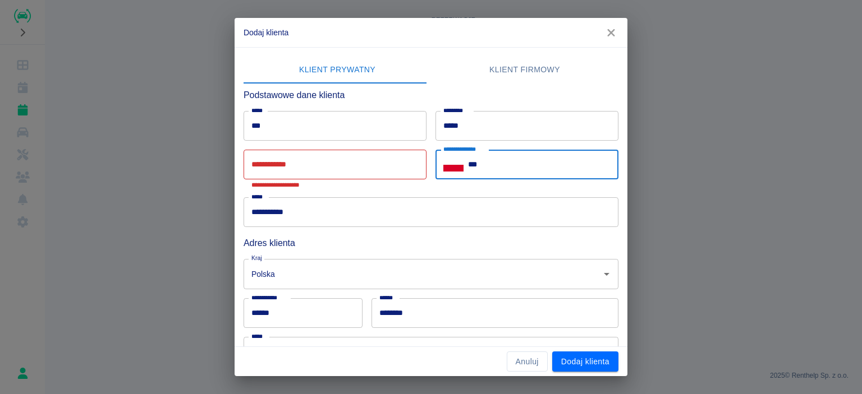
click at [535, 154] on input "***" at bounding box center [543, 165] width 150 height 30
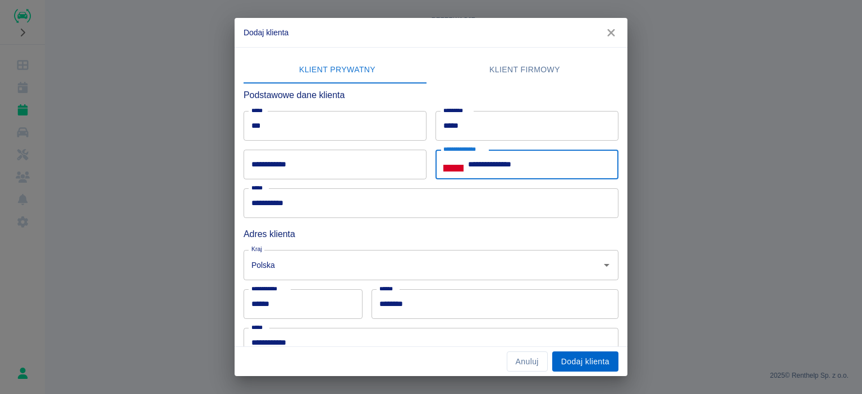
type input "**********"
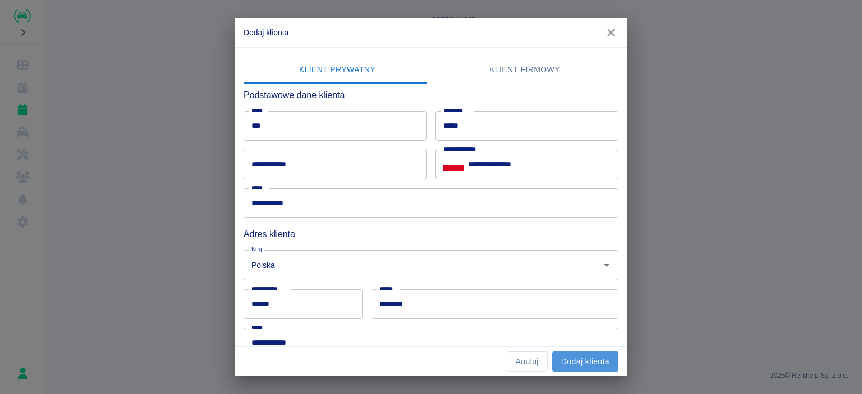
click at [597, 369] on button "Dodaj klienta" at bounding box center [585, 362] width 66 height 21
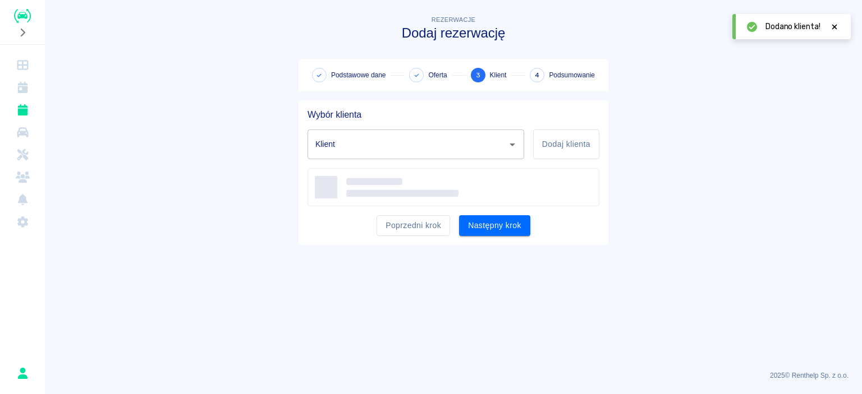
type input "[PERSON_NAME] ([PHONE_NUMBER])"
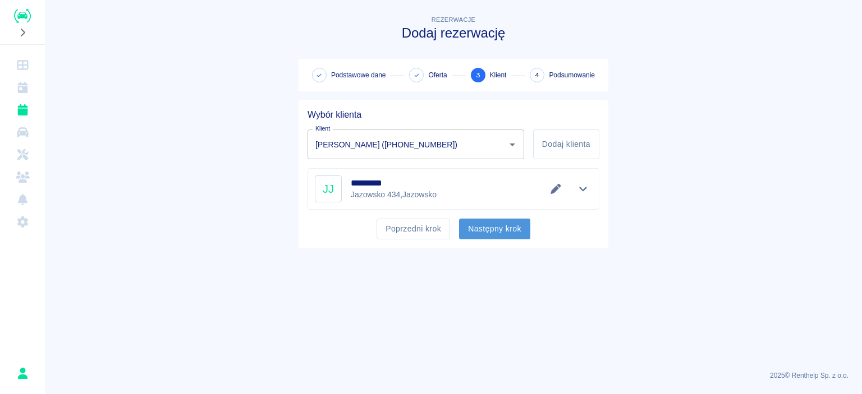
click at [501, 232] on button "Następny krok" at bounding box center [494, 229] width 71 height 21
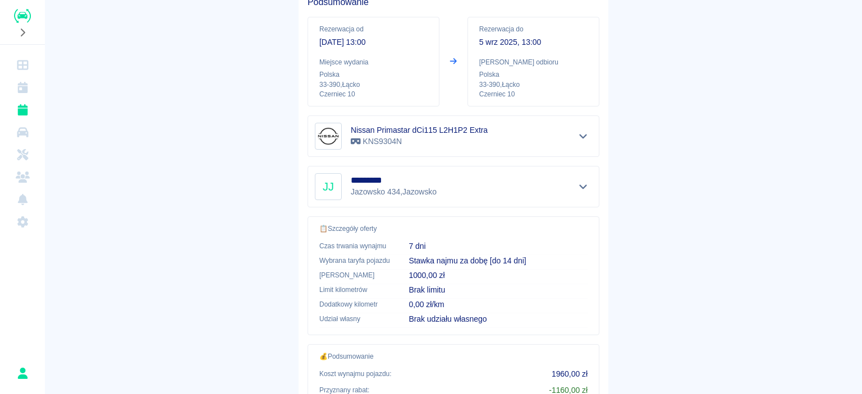
scroll to position [225, 0]
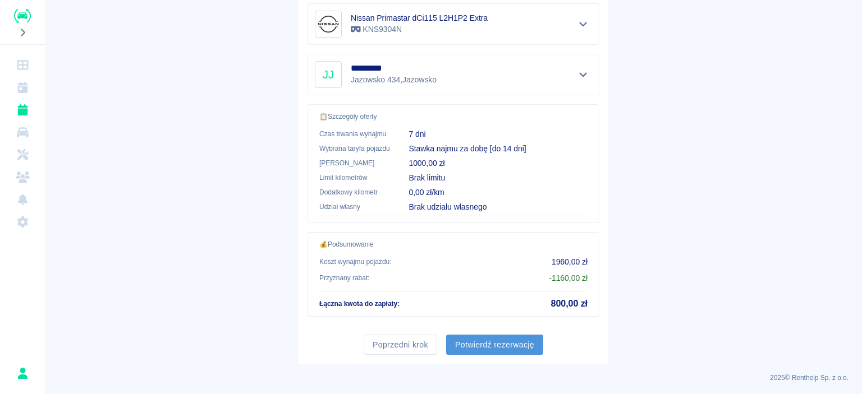
click at [492, 345] on button "Potwierdź rezerwację" at bounding box center [494, 345] width 97 height 21
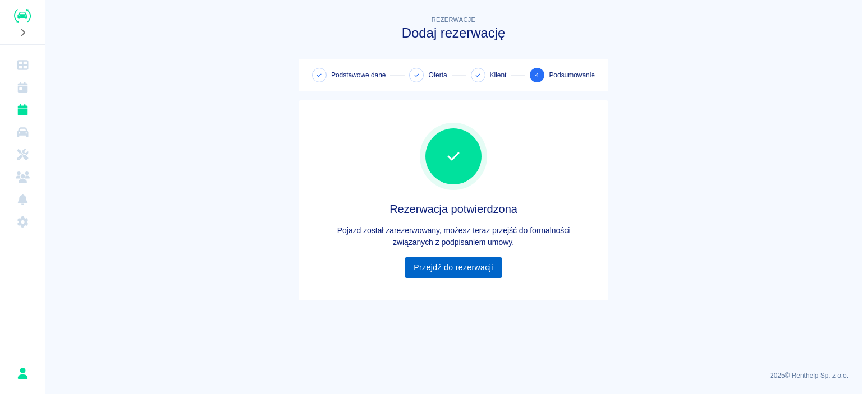
click at [474, 272] on link "Przejdź do rezerwacji" at bounding box center [453, 268] width 97 height 21
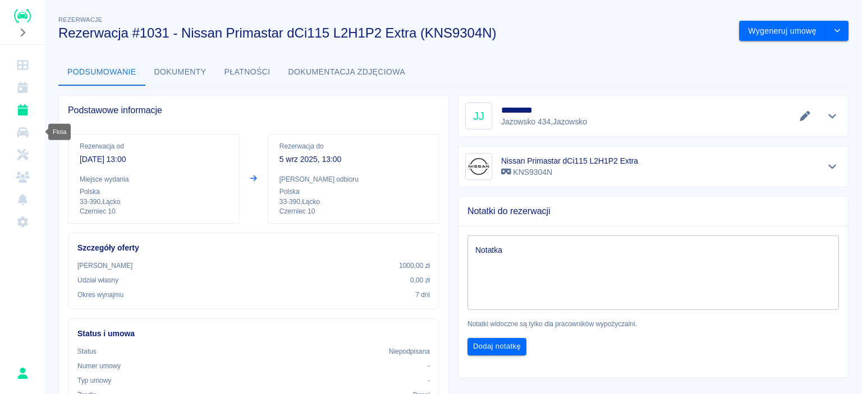
click at [20, 133] on icon "Flota" at bounding box center [22, 132] width 11 height 10
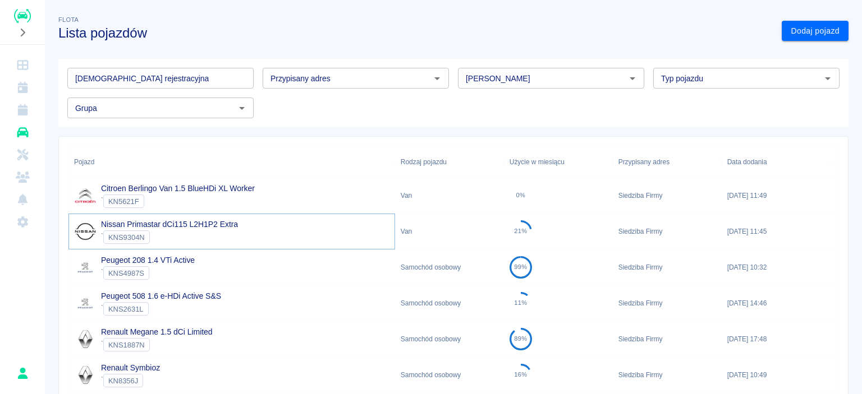
click at [146, 228] on link "Nissan Primastar dCi115 L2H1P2 Extra" at bounding box center [169, 224] width 137 height 9
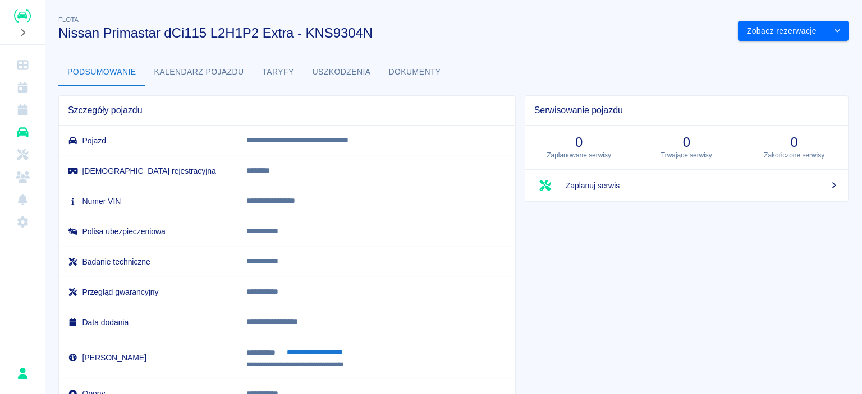
click at [208, 71] on button "Kalendarz pojazdu" at bounding box center [199, 72] width 108 height 27
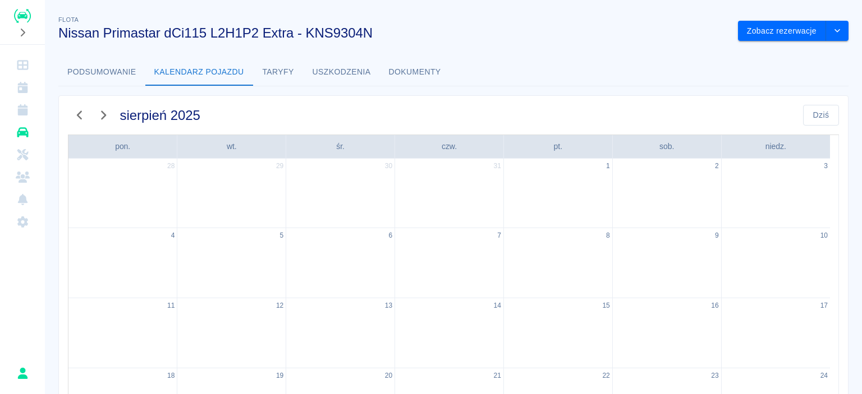
click at [278, 70] on button "Taryfy" at bounding box center [278, 72] width 51 height 27
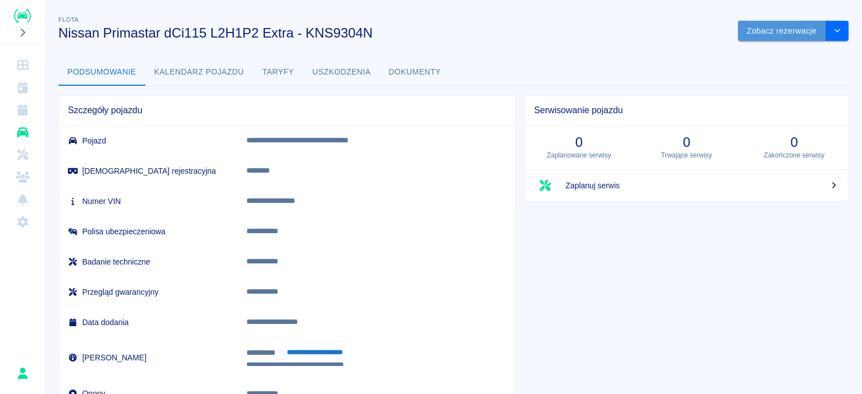
click at [782, 35] on button "Zobacz rezerwacje" at bounding box center [782, 31] width 88 height 21
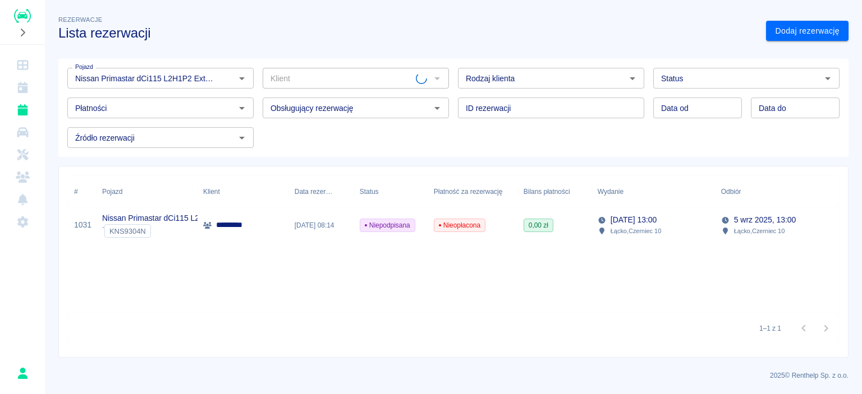
type input "Nissan Primastar dCi115 L2H1P2 Extra - KNS9304N"
click at [221, 232] on div "*********" at bounding box center [243, 226] width 91 height 36
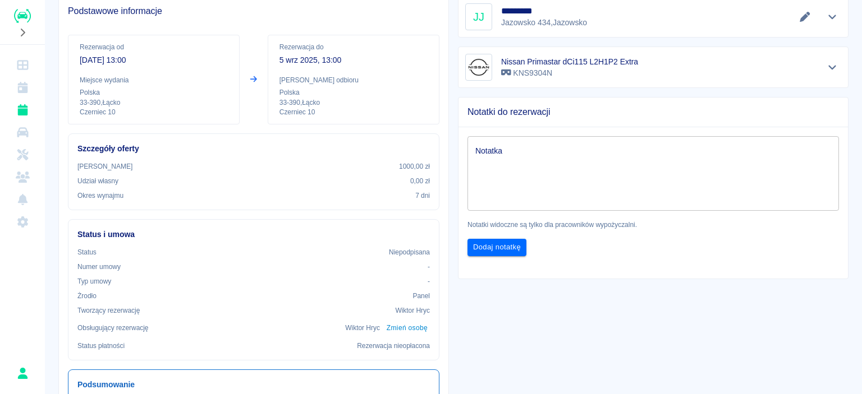
scroll to position [112, 0]
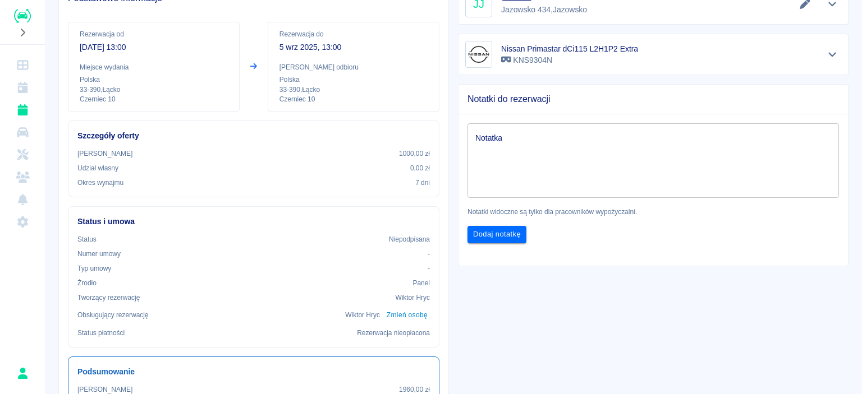
click at [520, 152] on textarea "Notatka" at bounding box center [653, 161] width 356 height 56
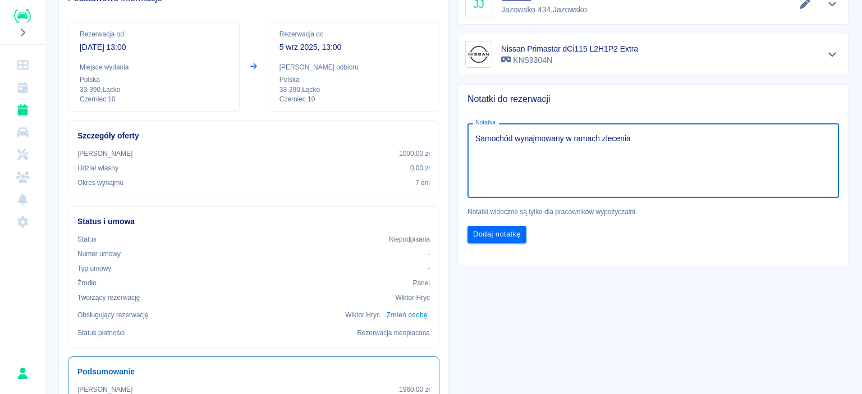
type textarea "Samochód wynajmowany w ramach zlecenia"
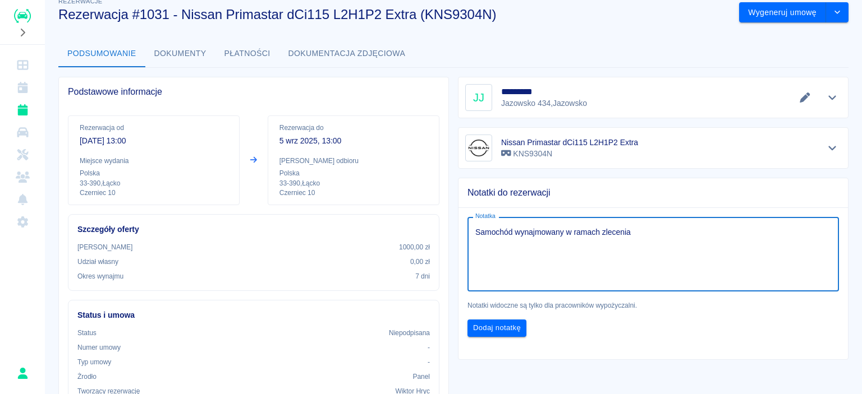
scroll to position [0, 0]
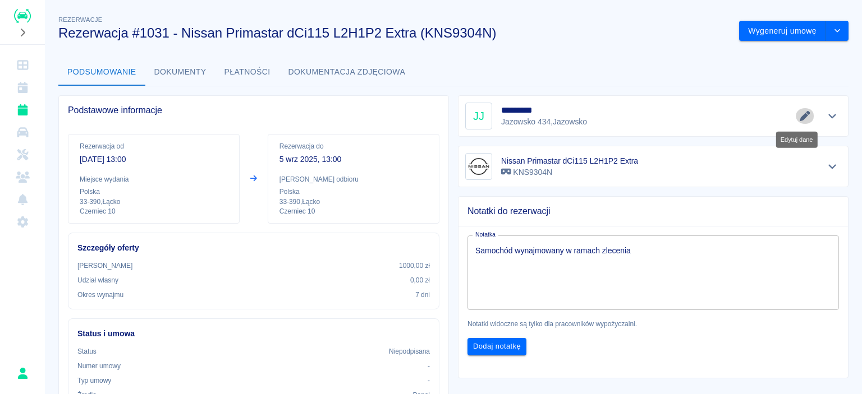
click at [799, 116] on icon "Edytuj dane" at bounding box center [805, 116] width 13 height 10
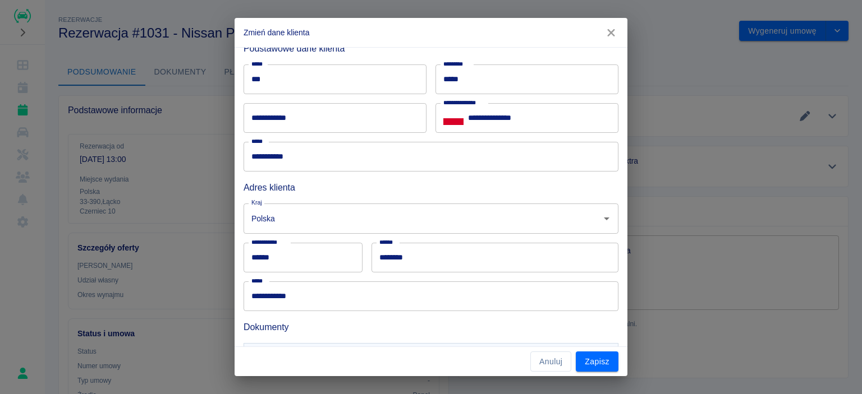
scroll to position [110, 0]
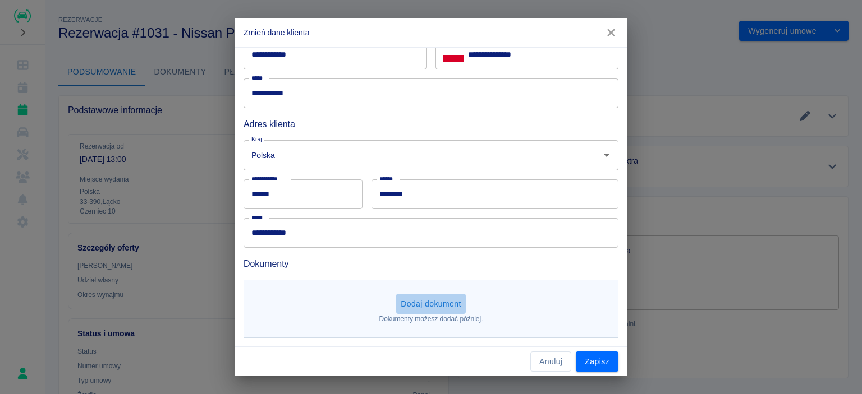
click at [444, 302] on button "Dodaj dokument" at bounding box center [431, 304] width 70 height 21
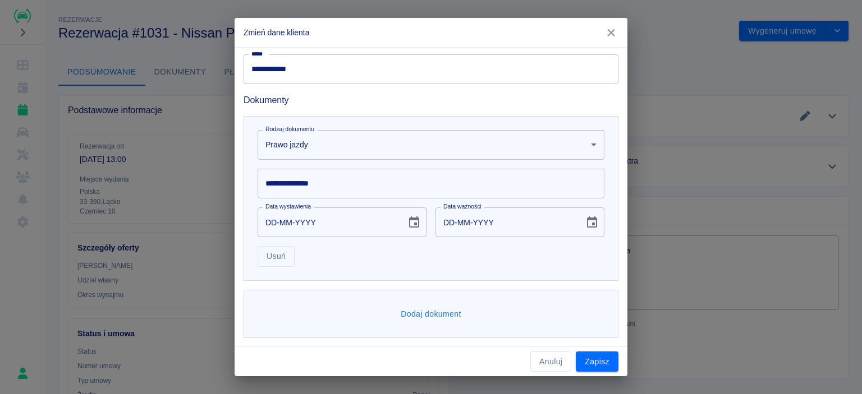
click at [380, 152] on body "**********" at bounding box center [431, 197] width 862 height 394
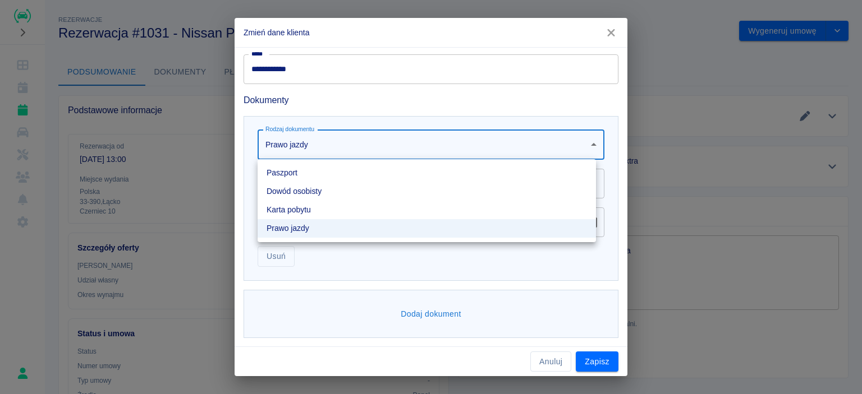
click at [325, 191] on li "Dowód osobisty" at bounding box center [427, 191] width 338 height 19
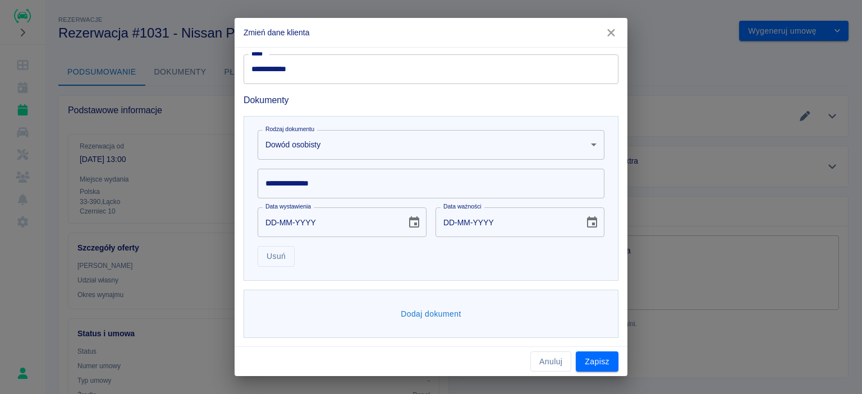
click at [325, 190] on input "**********" at bounding box center [431, 184] width 347 height 30
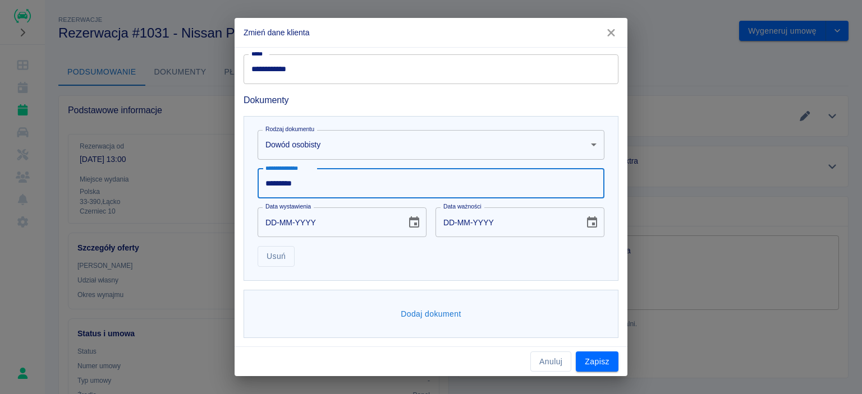
type input "*********"
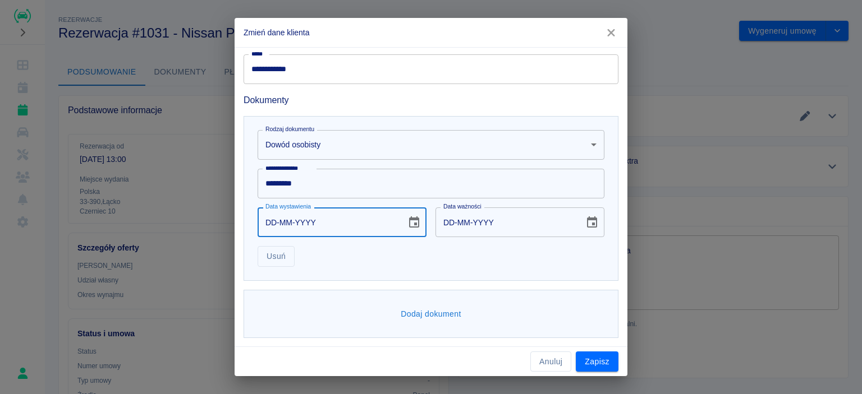
click at [323, 227] on input "DD-MM-YYYY" at bounding box center [328, 223] width 141 height 30
type input "12-01-0002"
type input "12-01-0012"
type input "12-01-0020"
type input "12-01-0030"
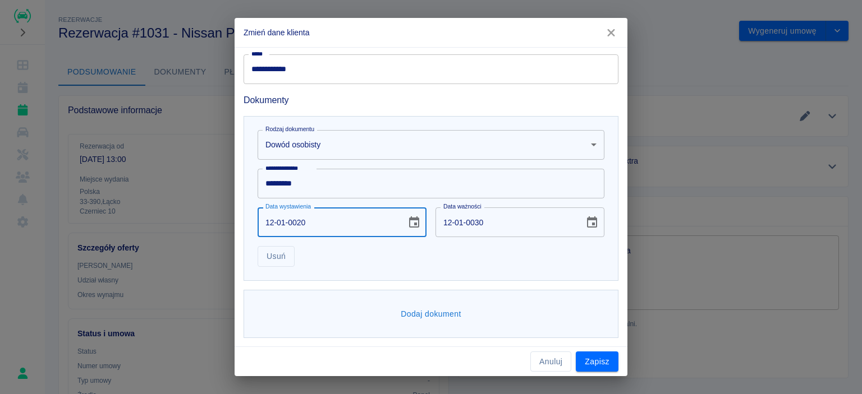
type input "12-01-0201"
type input "12-01-0211"
type input "12-01-2016"
type input "12-01-2026"
type input "12-01-2016"
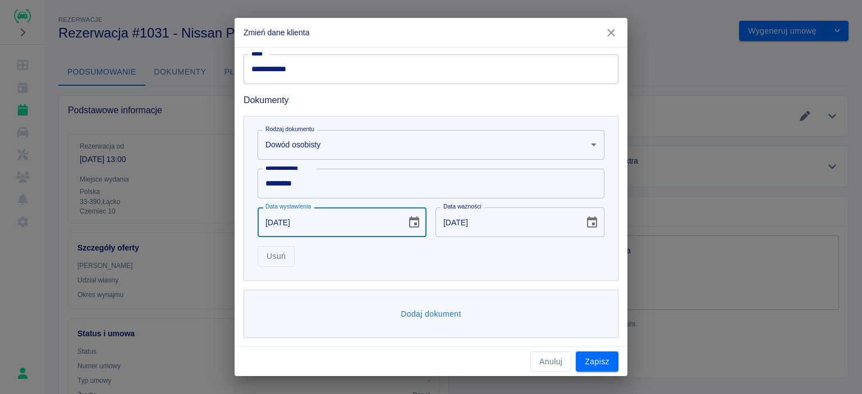
click at [348, 268] on div "**********" at bounding box center [431, 198] width 375 height 165
click at [411, 310] on button "Dodaj dokument" at bounding box center [431, 314] width 70 height 21
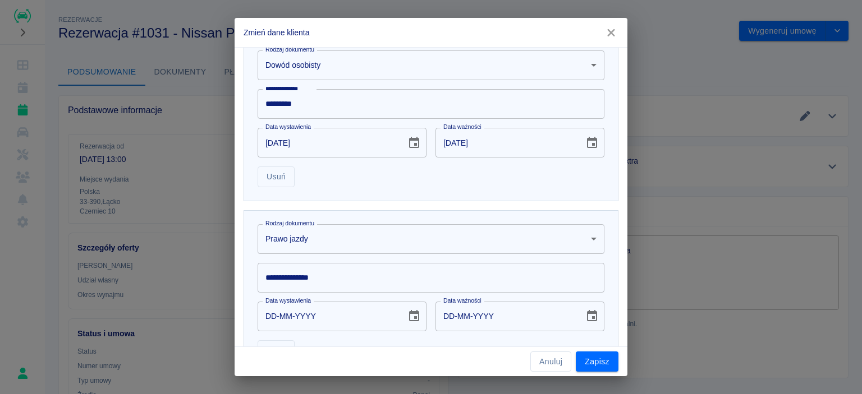
scroll to position [386, 0]
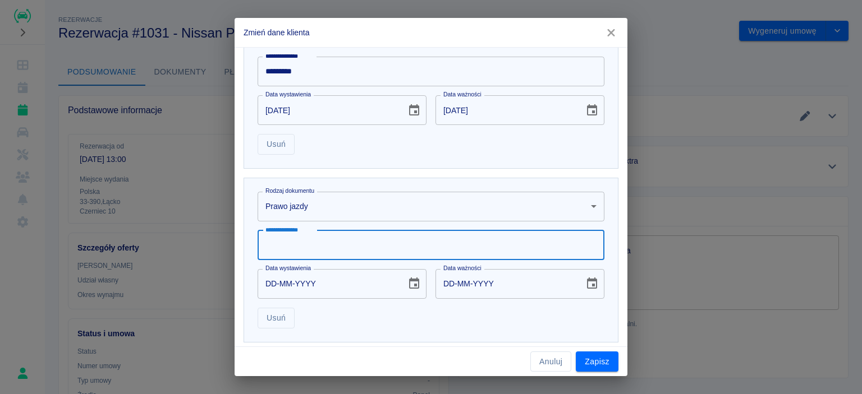
click at [340, 258] on input "**********" at bounding box center [431, 246] width 347 height 30
type input "**********"
click at [341, 288] on input "DD-MM-YYYY" at bounding box center [328, 284] width 141 height 30
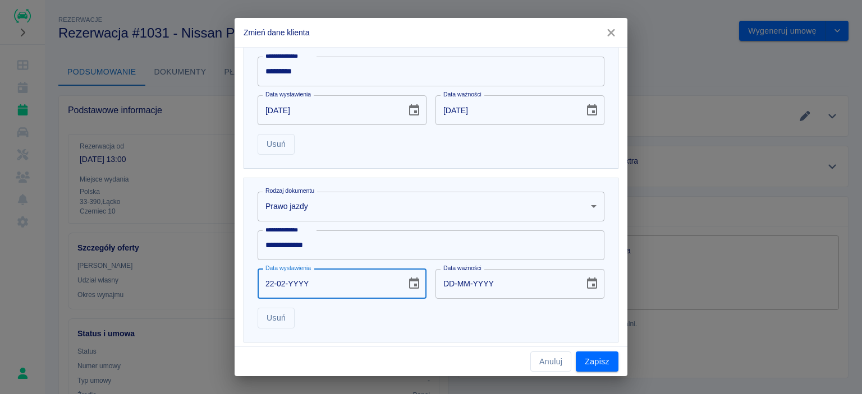
type input "22-02-0002"
type input "22-02-0012"
type input "22-02-0020"
type input "22-02-0030"
type input "22-02-0001"
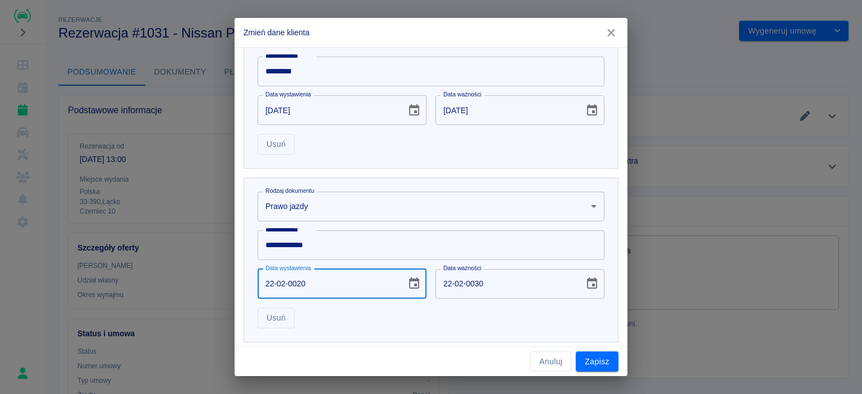
type input "22-02-0011"
type input "22-02-0016"
type input "22-02-0026"
type input "22-02-0161"
type input "22-02-0171"
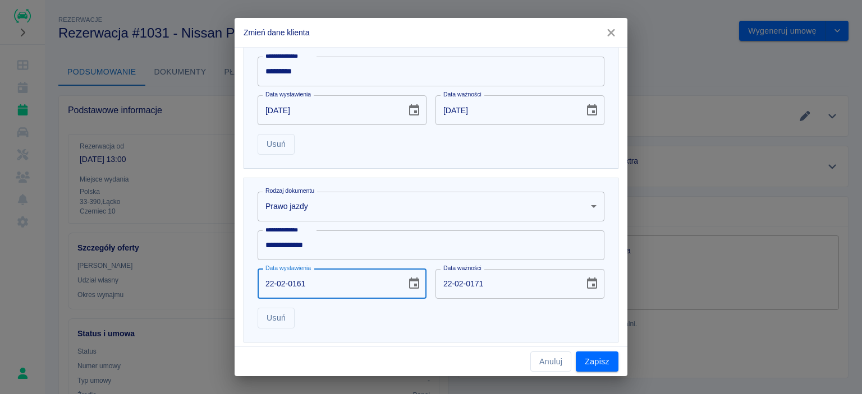
type input "22-02-1611"
type input "22-02-1621"
type input "22-02-0002"
type input "22-02-0012"
type input "22-02-0020"
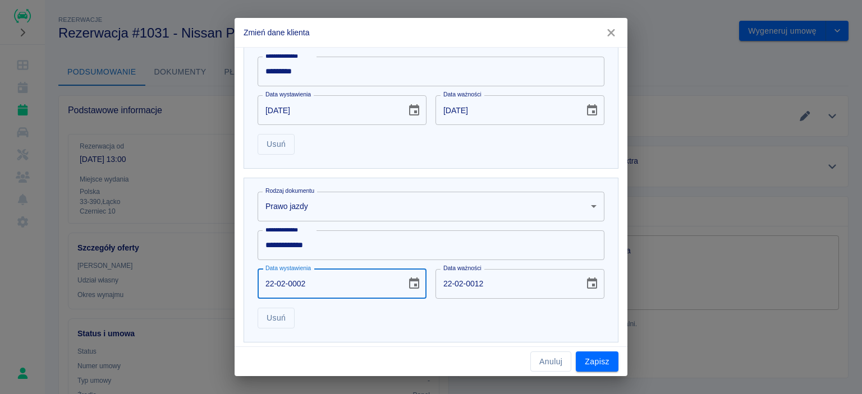
type input "22-02-0030"
type input "22-02-0201"
type input "22-02-0211"
type input "22-02-2016"
type input "22-02-2026"
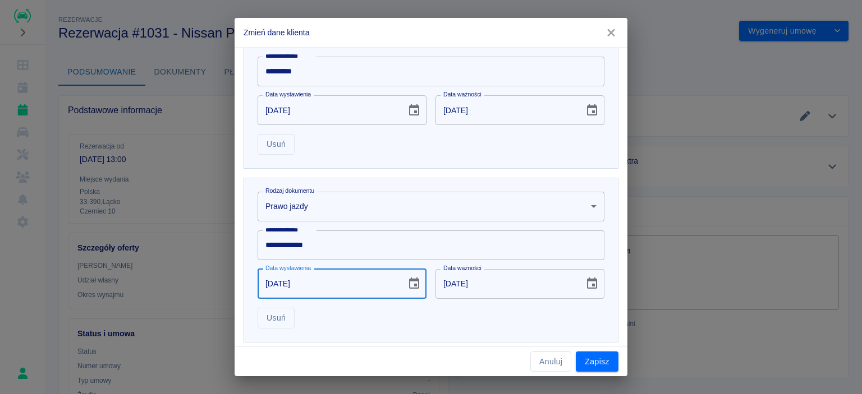
type input "22-02-2016"
click at [512, 292] on input "22-02-2026" at bounding box center [505, 284] width 141 height 30
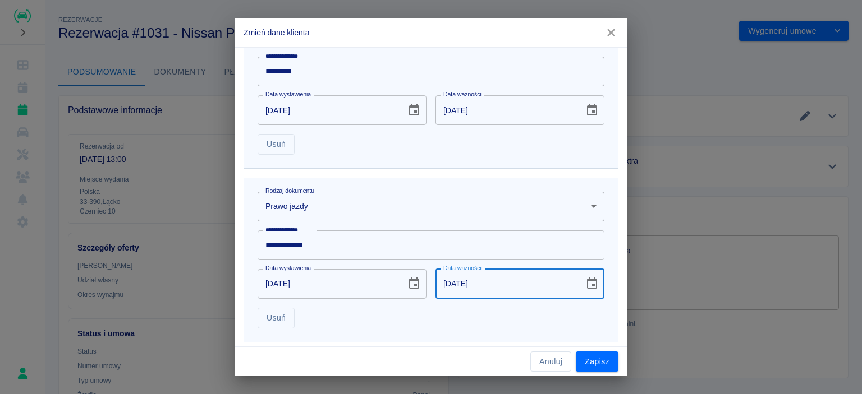
click at [512, 292] on input "22-02-2026" at bounding box center [505, 284] width 141 height 30
type input "22-02-2031"
click at [595, 353] on button "Zapisz" at bounding box center [597, 362] width 43 height 21
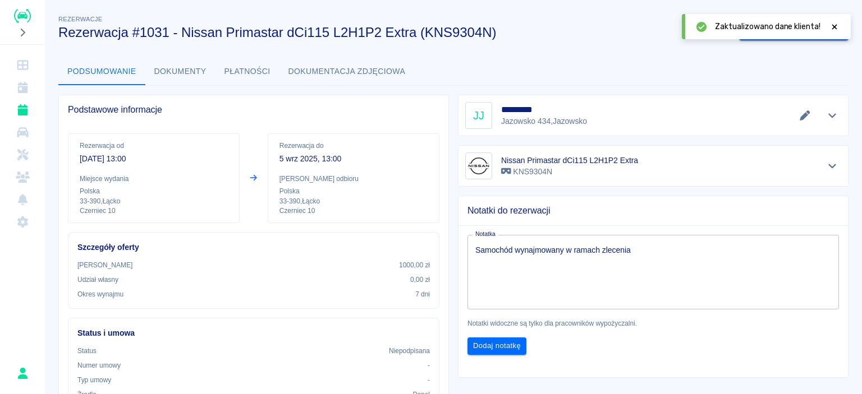
scroll to position [0, 0]
click at [833, 24] on icon at bounding box center [834, 27] width 10 height 8
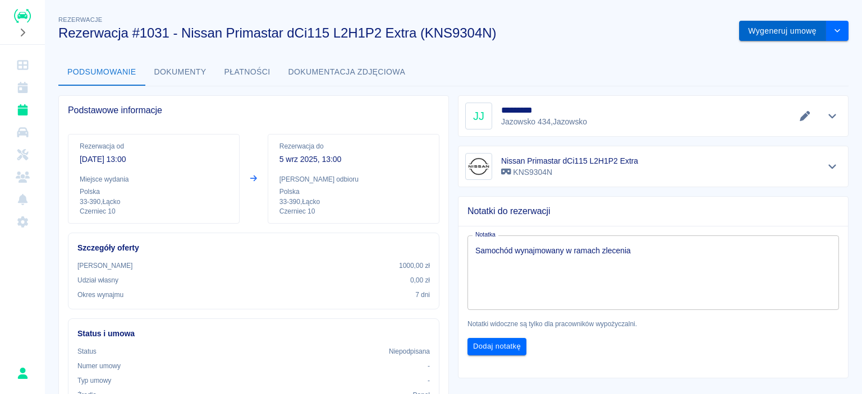
click at [807, 38] on button "Wygeneruj umowę" at bounding box center [782, 31] width 87 height 21
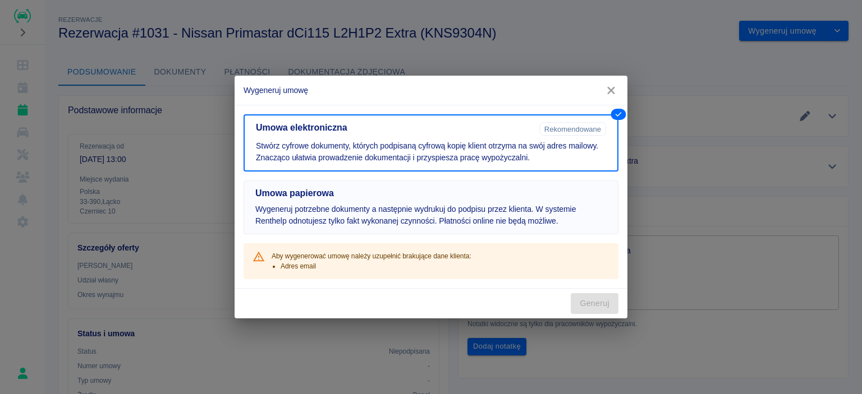
click at [374, 215] on p "Wygeneruj potrzebne dokumenty a następnie wydrukuj do podpisu przez klienta. W …" at bounding box center [430, 216] width 351 height 24
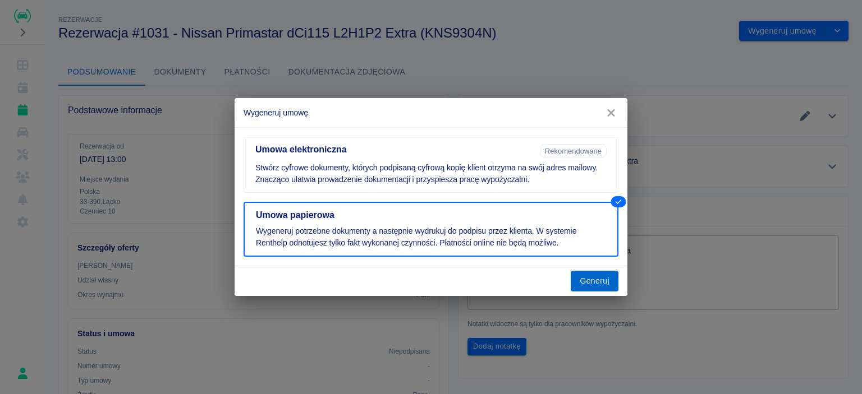
click at [600, 276] on button "Generuj" at bounding box center [595, 281] width 48 height 21
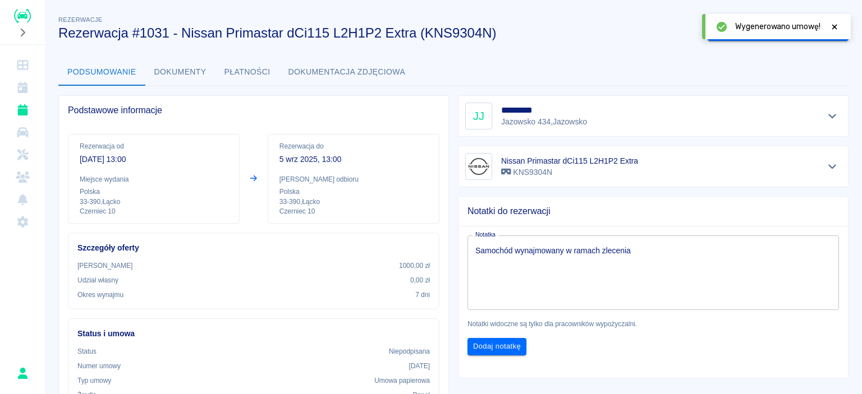
click at [831, 29] on icon at bounding box center [834, 27] width 10 height 8
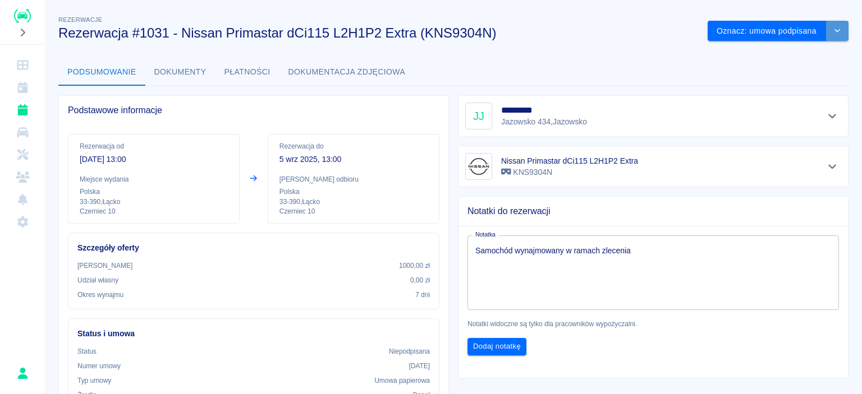
click at [831, 38] on button "drop-down" at bounding box center [837, 31] width 22 height 21
click at [784, 58] on li "Podgląd umowy" at bounding box center [770, 54] width 80 height 19
